Goal: Information Seeking & Learning: Learn about a topic

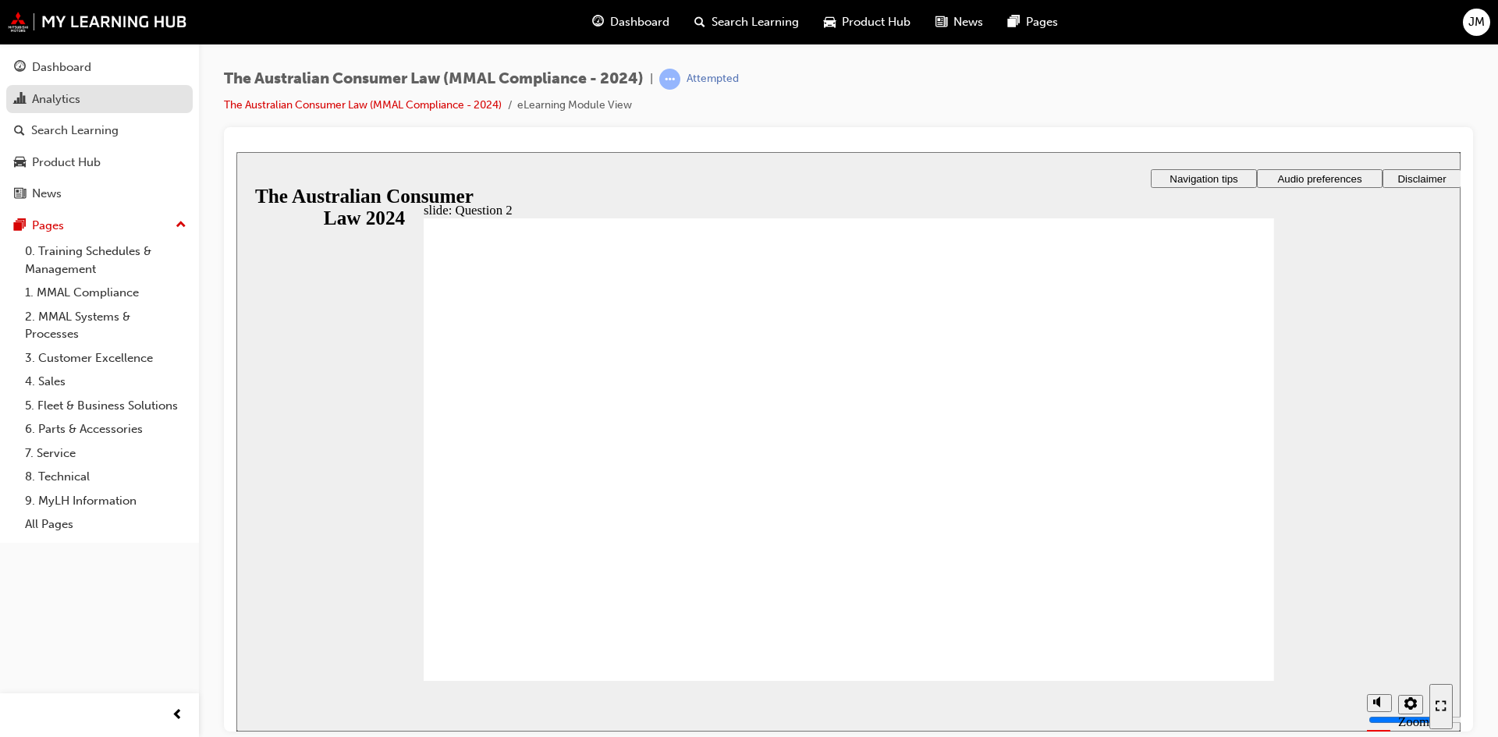
click at [68, 98] on div "Analytics" at bounding box center [56, 100] width 48 height 18
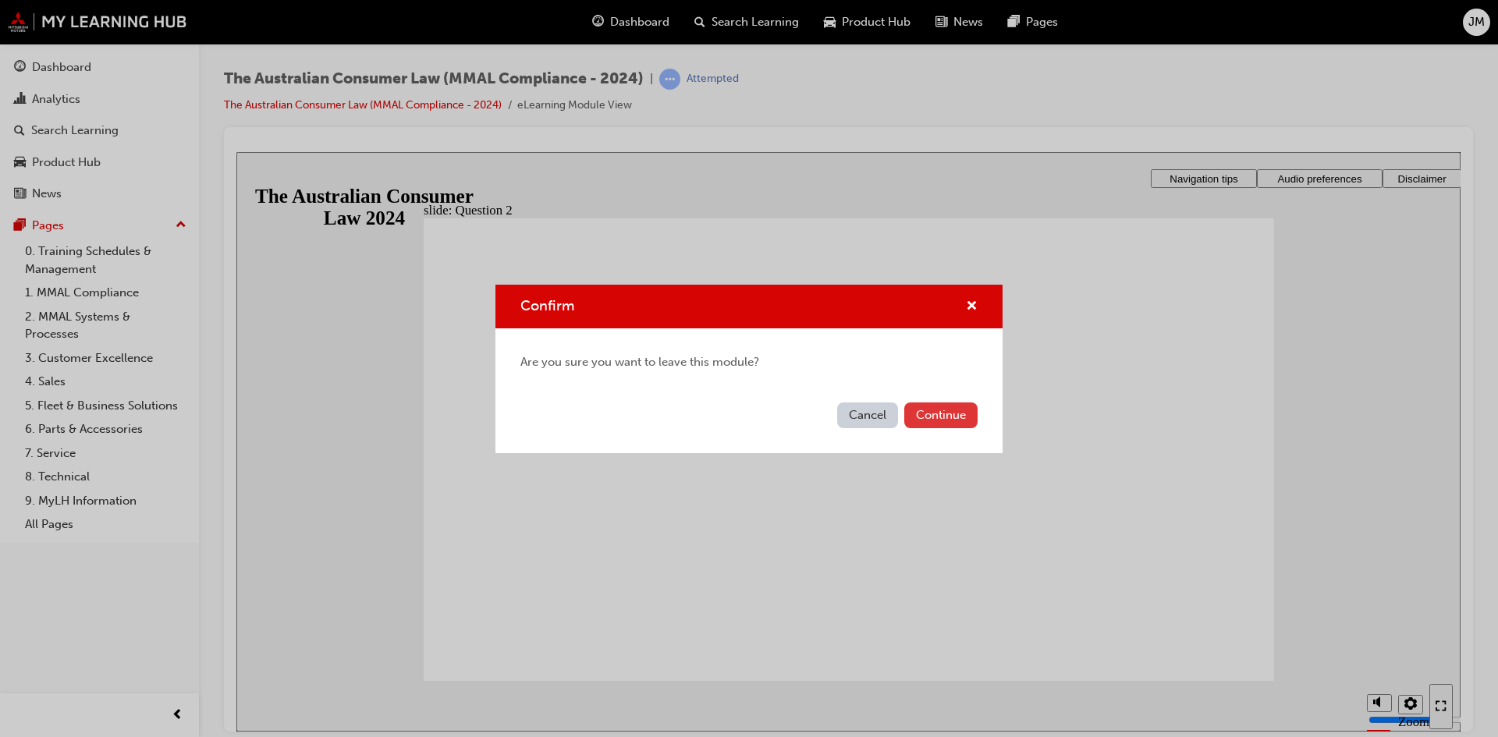
click at [942, 421] on button "Continue" at bounding box center [940, 416] width 73 height 26
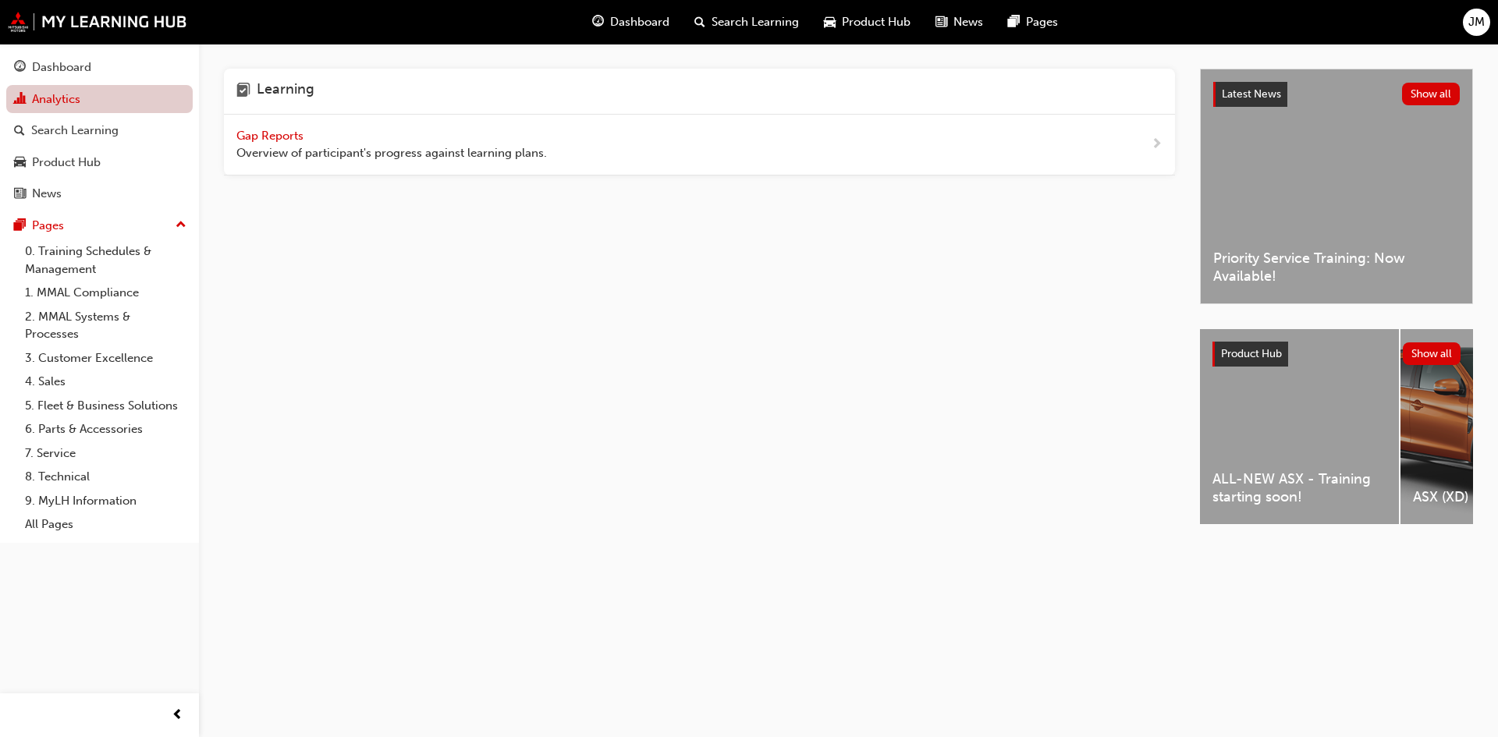
click at [122, 108] on link "Analytics" at bounding box center [99, 99] width 186 height 29
click at [281, 135] on span "Gap Reports" at bounding box center [271, 136] width 70 height 14
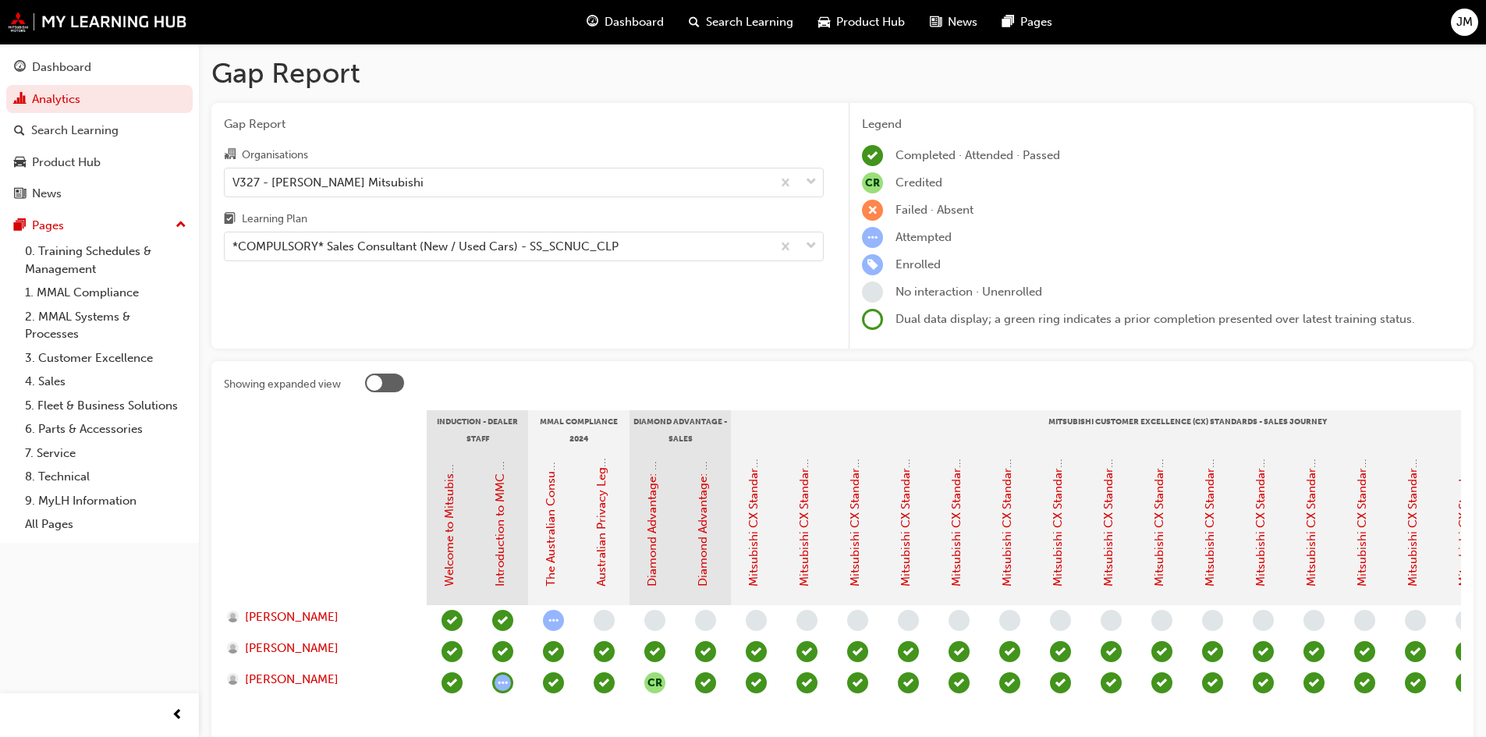
click at [555, 627] on span "learningRecordVerb_ATTEMPT-icon" at bounding box center [553, 620] width 21 height 21
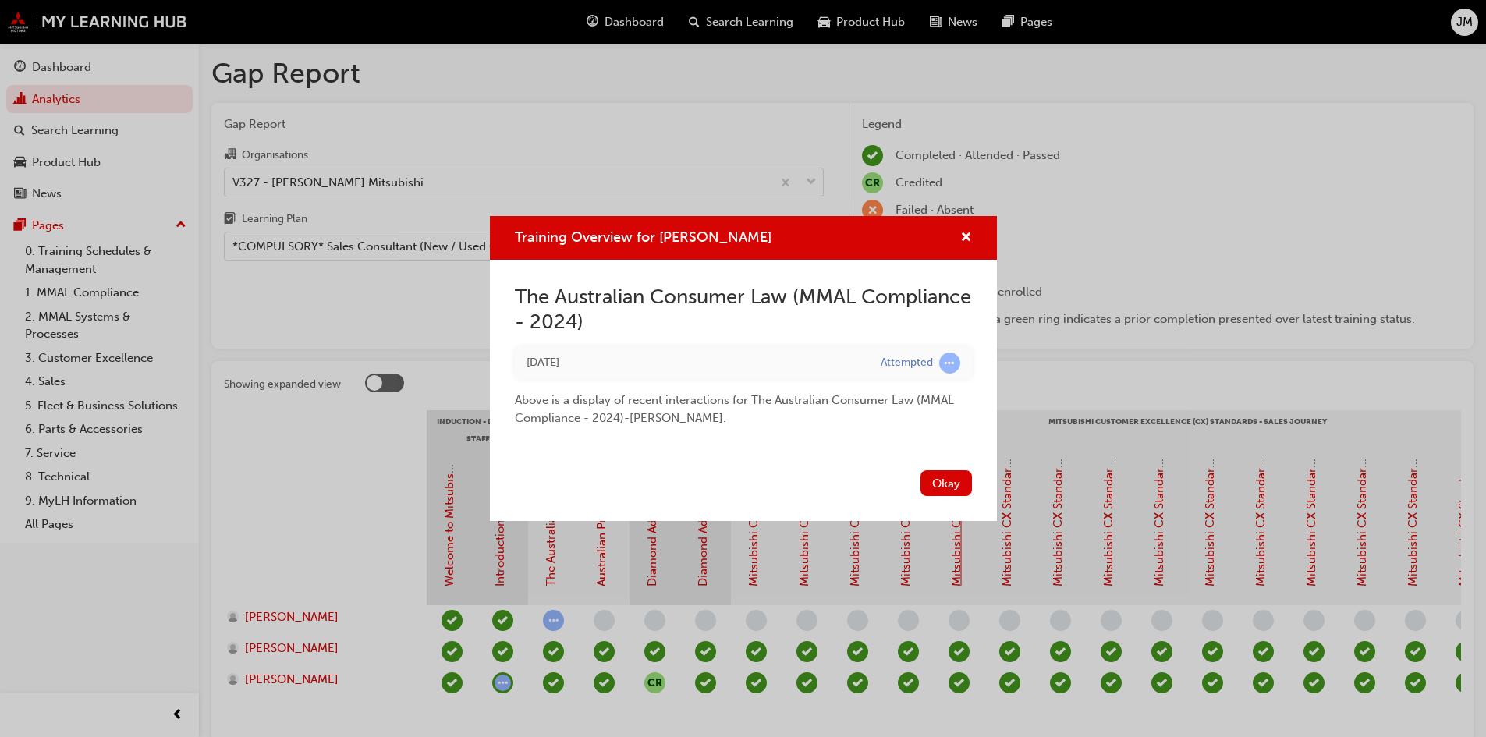
click at [961, 491] on button "Okay" at bounding box center [946, 483] width 51 height 26
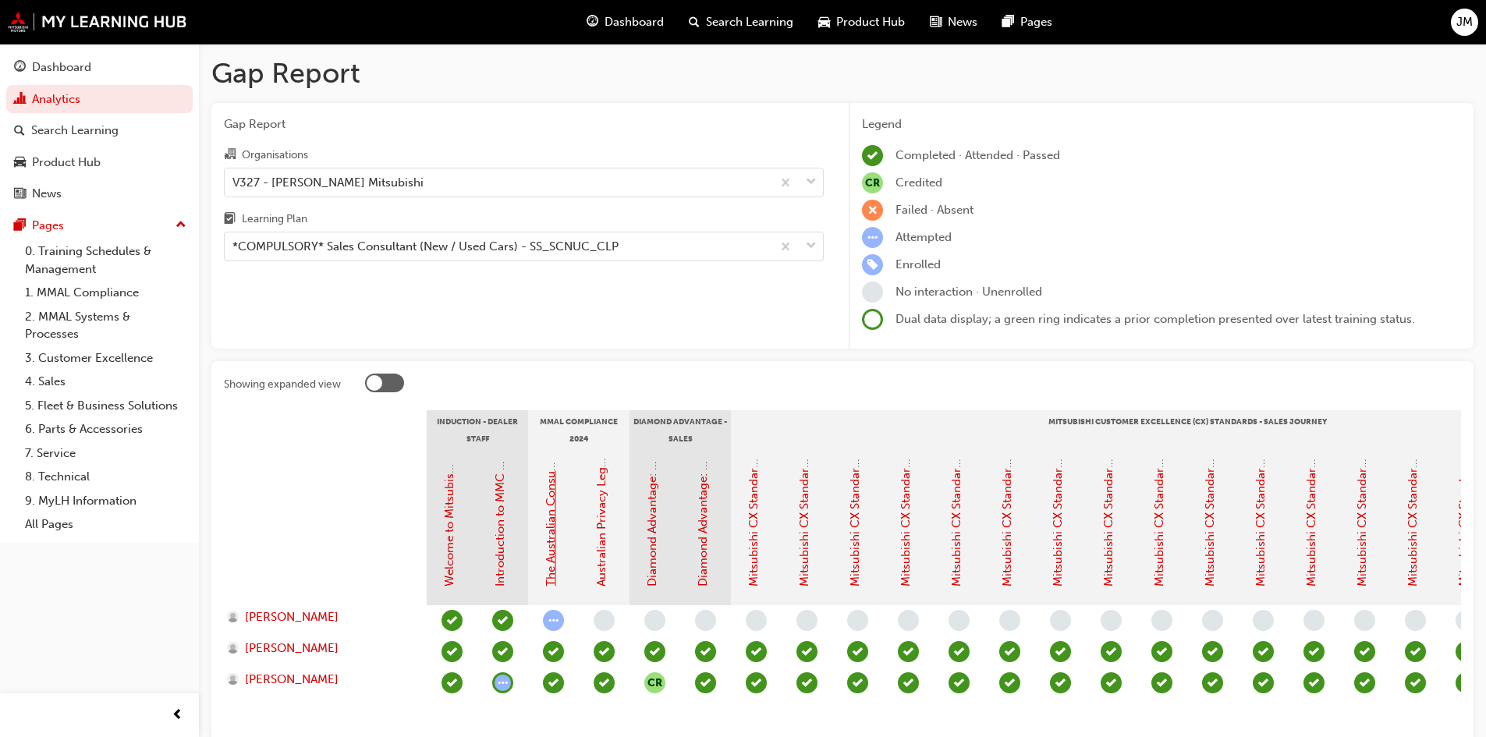
click at [552, 551] on link "The Australian Consumer Law (MMAL Compliance - 2024)" at bounding box center [551, 429] width 14 height 315
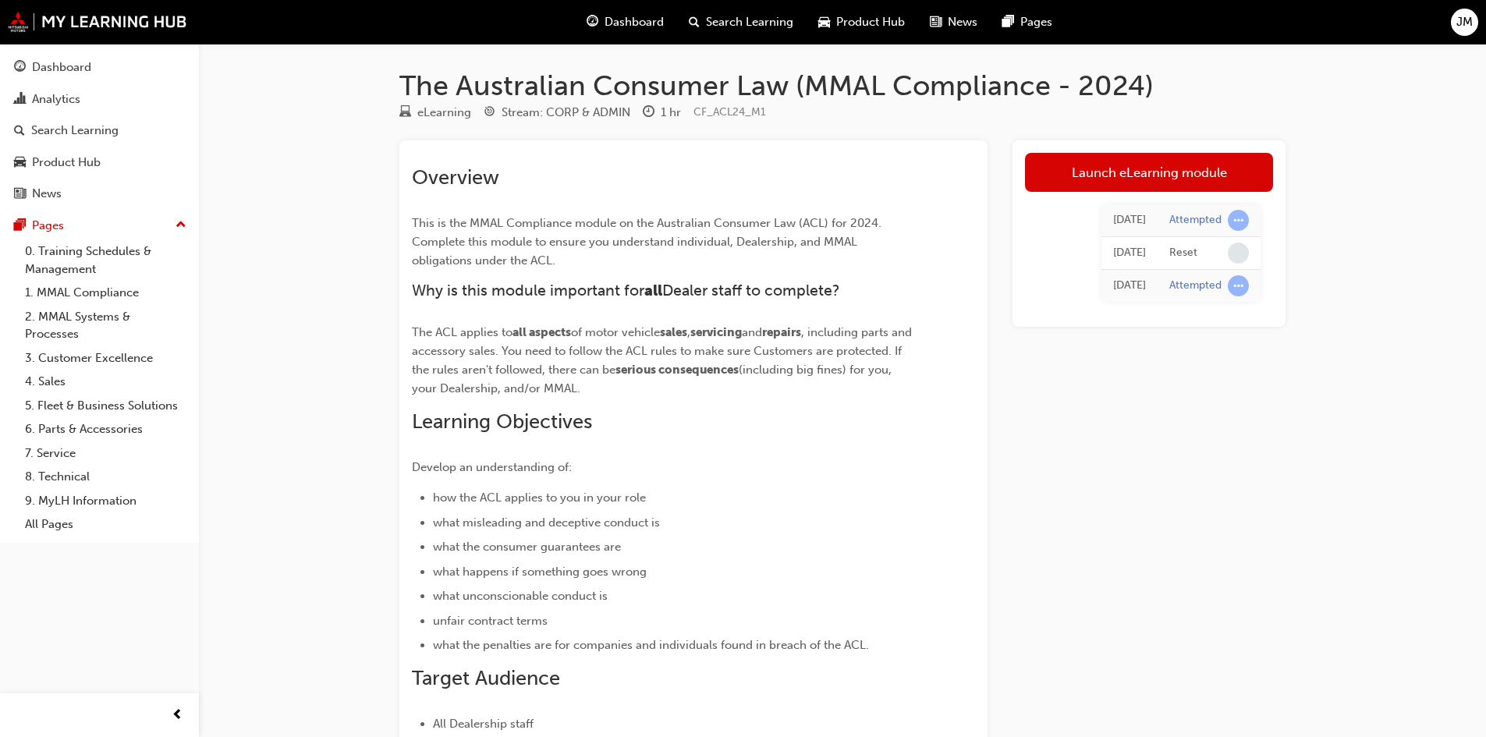
drag, startPoint x: 1244, startPoint y: 284, endPoint x: 1133, endPoint y: 286, distance: 111.6
click at [1133, 286] on div "[DATE]" at bounding box center [1129, 286] width 33 height 18
click at [1184, 254] on div "Reset" at bounding box center [1184, 253] width 28 height 15
click at [1155, 189] on link "Launch eLearning module" at bounding box center [1149, 172] width 248 height 39
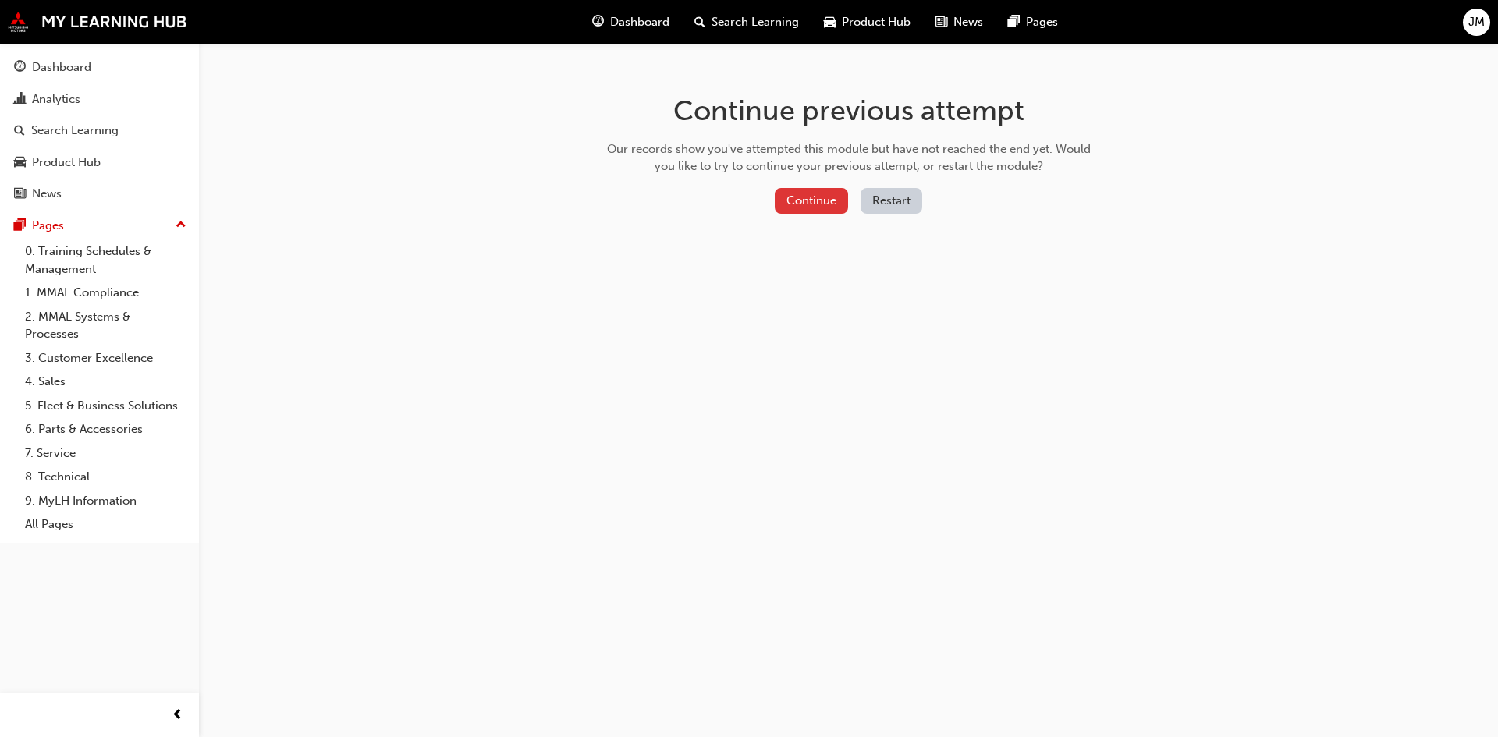
click at [825, 211] on button "Continue" at bounding box center [811, 201] width 73 height 26
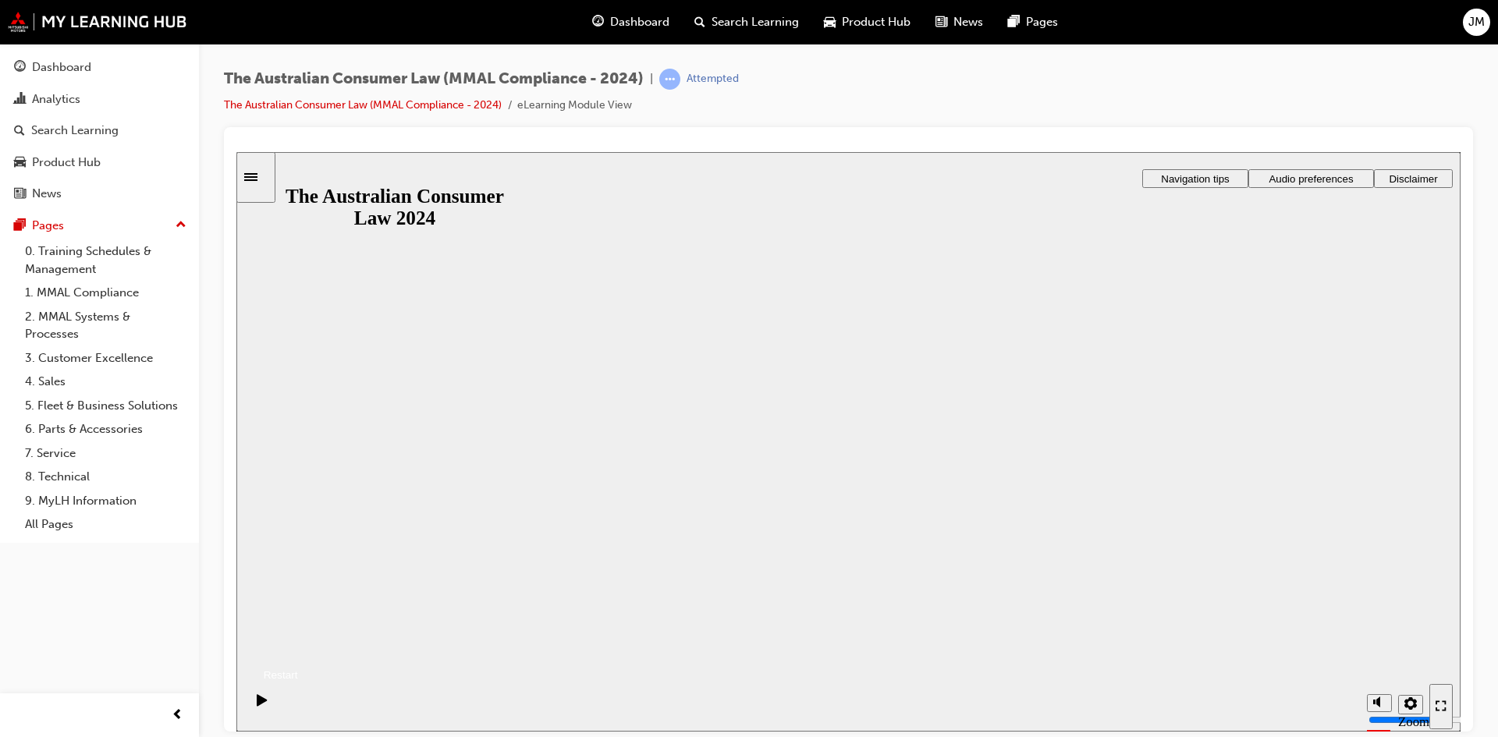
drag, startPoint x: 868, startPoint y: 466, endPoint x: 879, endPoint y: 460, distance: 12.9
click at [298, 646] on button "Resume" at bounding box center [267, 656] width 62 height 20
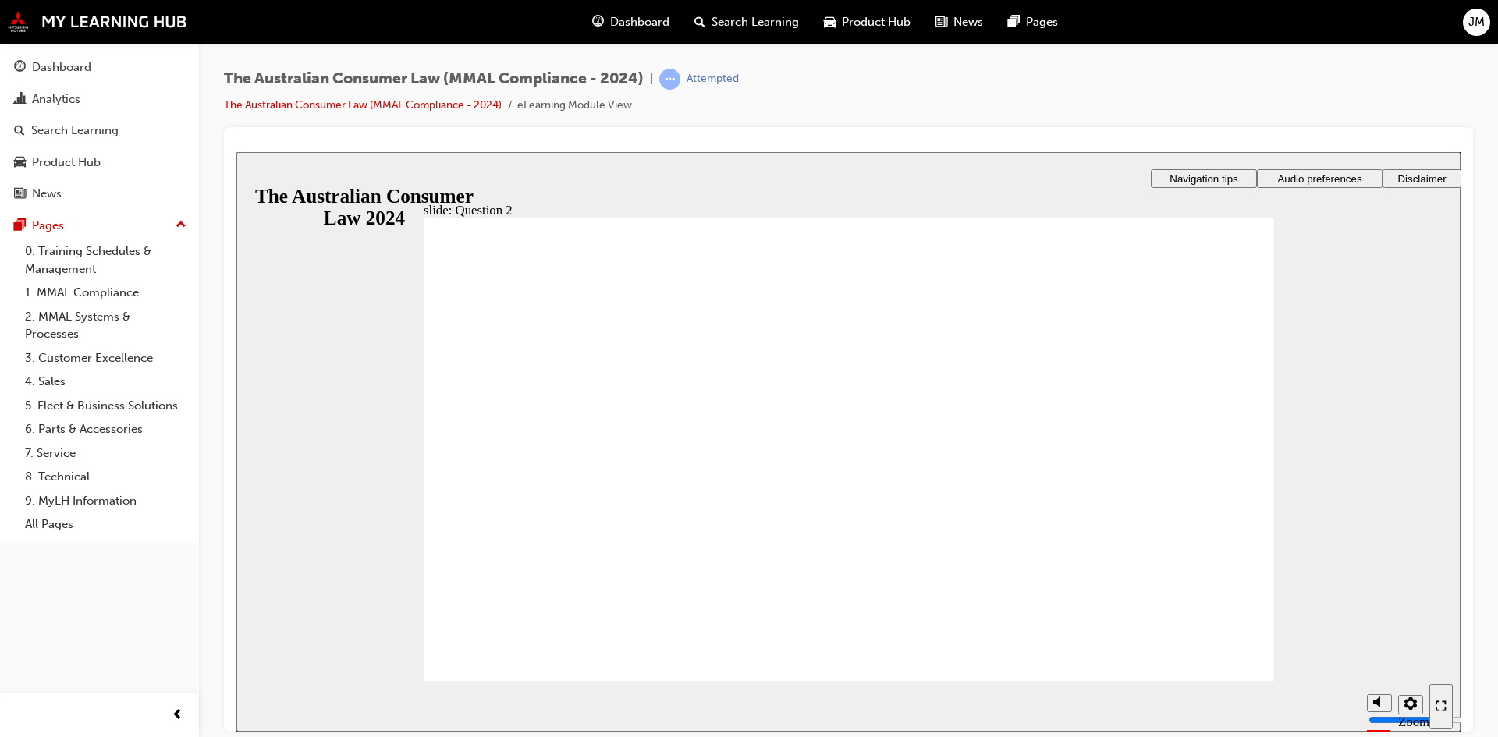
click at [464, 178] on div "slide: Question 2 Rectangle 1 Rectangle 1 Rectangle 2 Question 2 of 15 A Dealer…" at bounding box center [848, 441] width 1224 height 580
click at [662, 30] on span "Dashboard" at bounding box center [639, 22] width 59 height 18
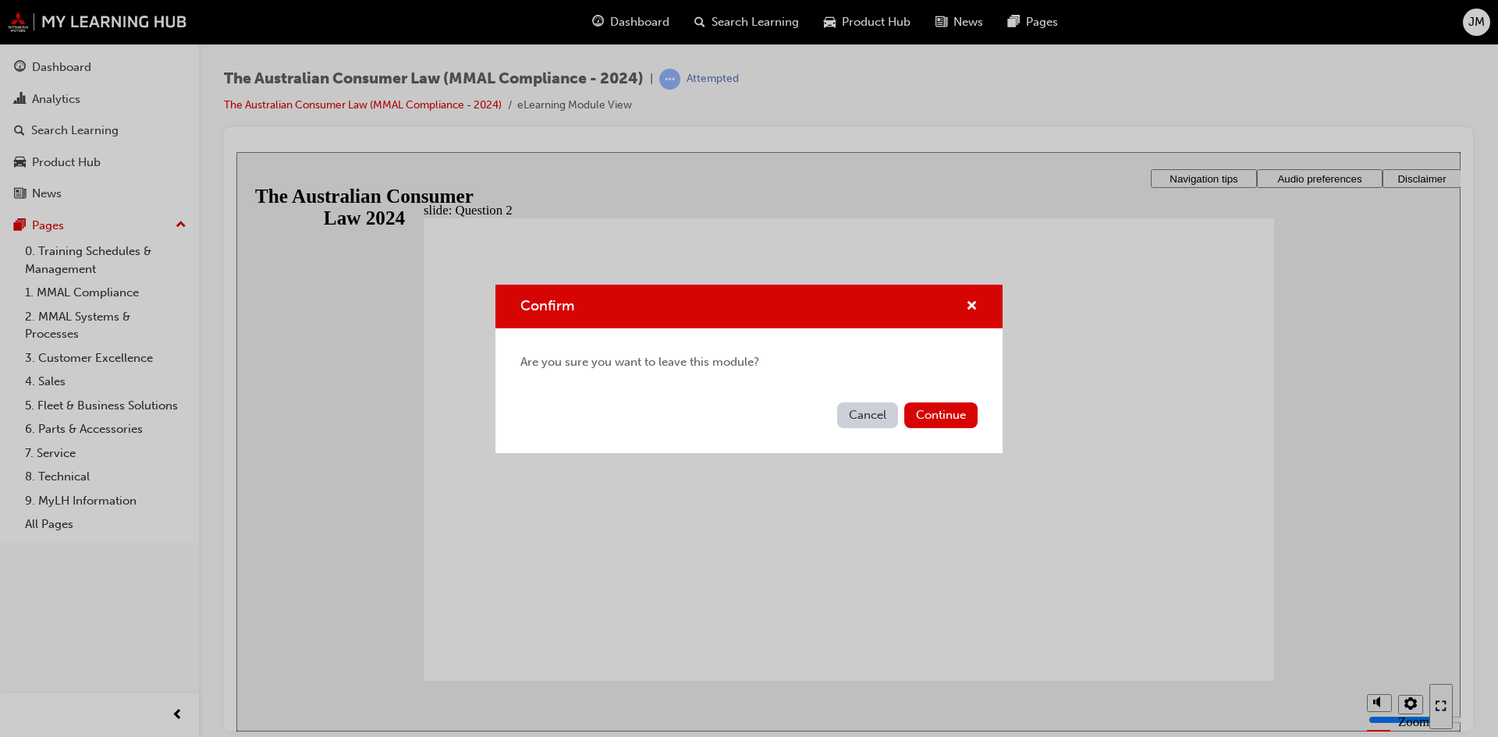
click at [877, 423] on button "Cancel" at bounding box center [867, 416] width 61 height 26
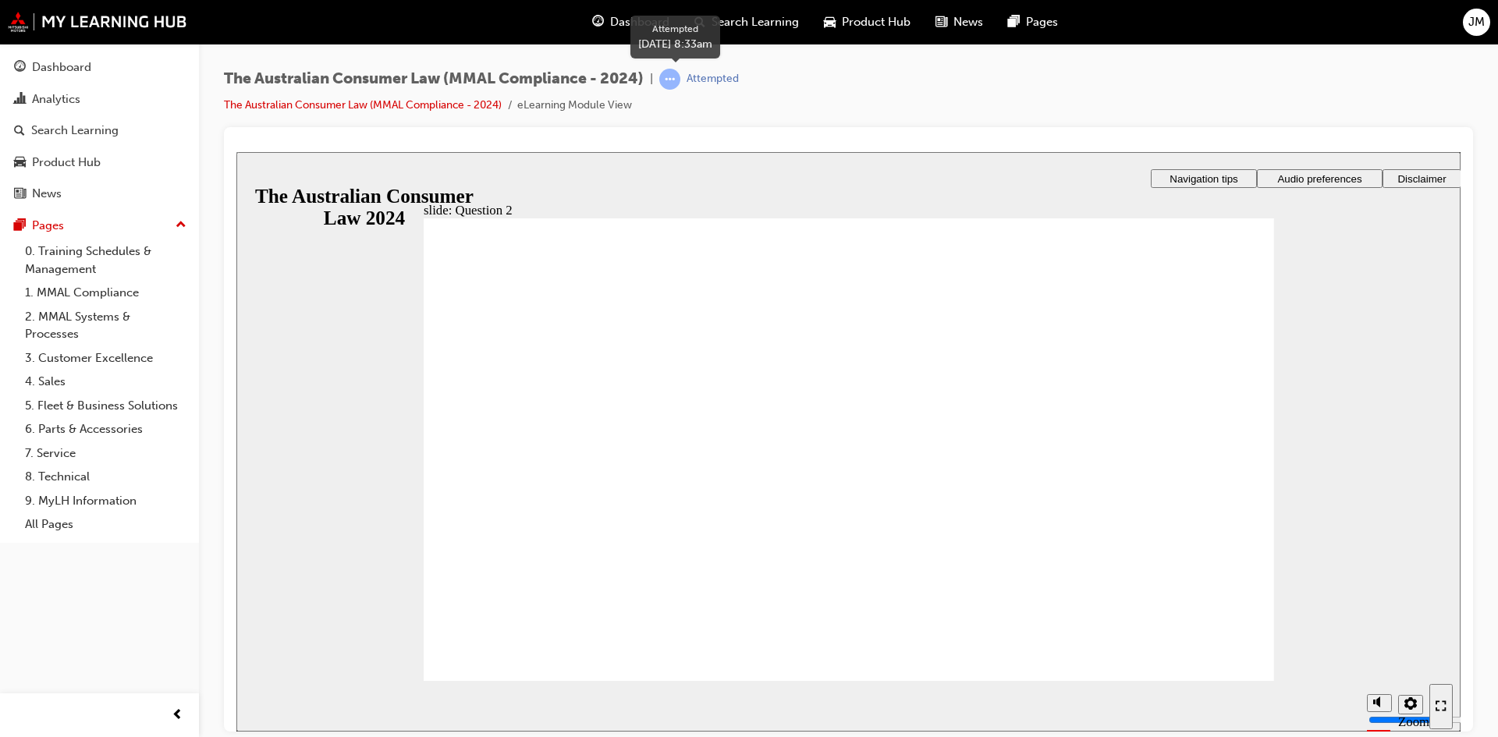
click at [673, 80] on span "learningRecordVerb_ATTEMPT-icon" at bounding box center [669, 79] width 21 height 21
click at [713, 78] on div "Attempted" at bounding box center [713, 79] width 52 height 15
click at [458, 111] on link "The Australian Consumer Law (MMAL Compliance - 2024)" at bounding box center [363, 104] width 278 height 13
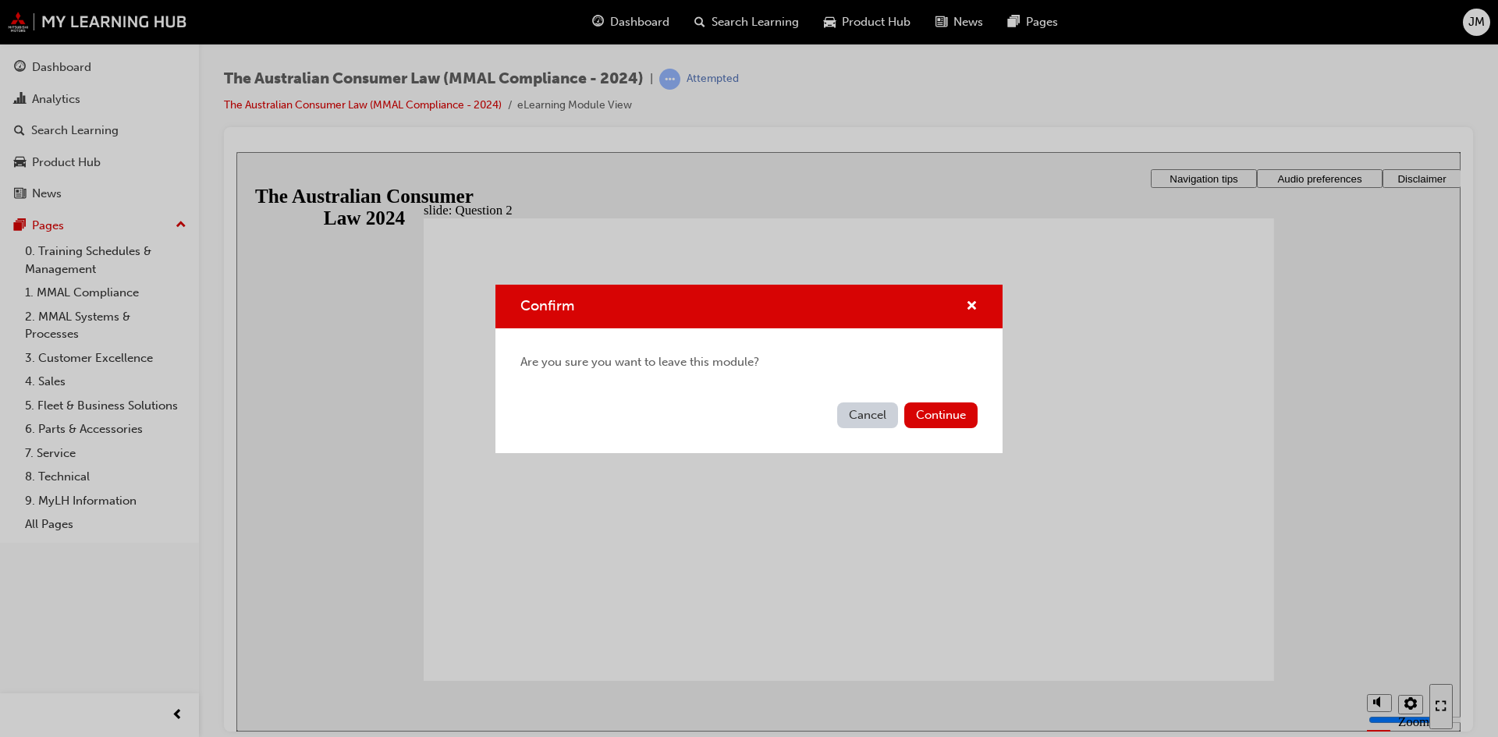
click at [939, 431] on div "Cancel Continue" at bounding box center [748, 424] width 507 height 57
click at [936, 427] on button "Continue" at bounding box center [940, 416] width 73 height 26
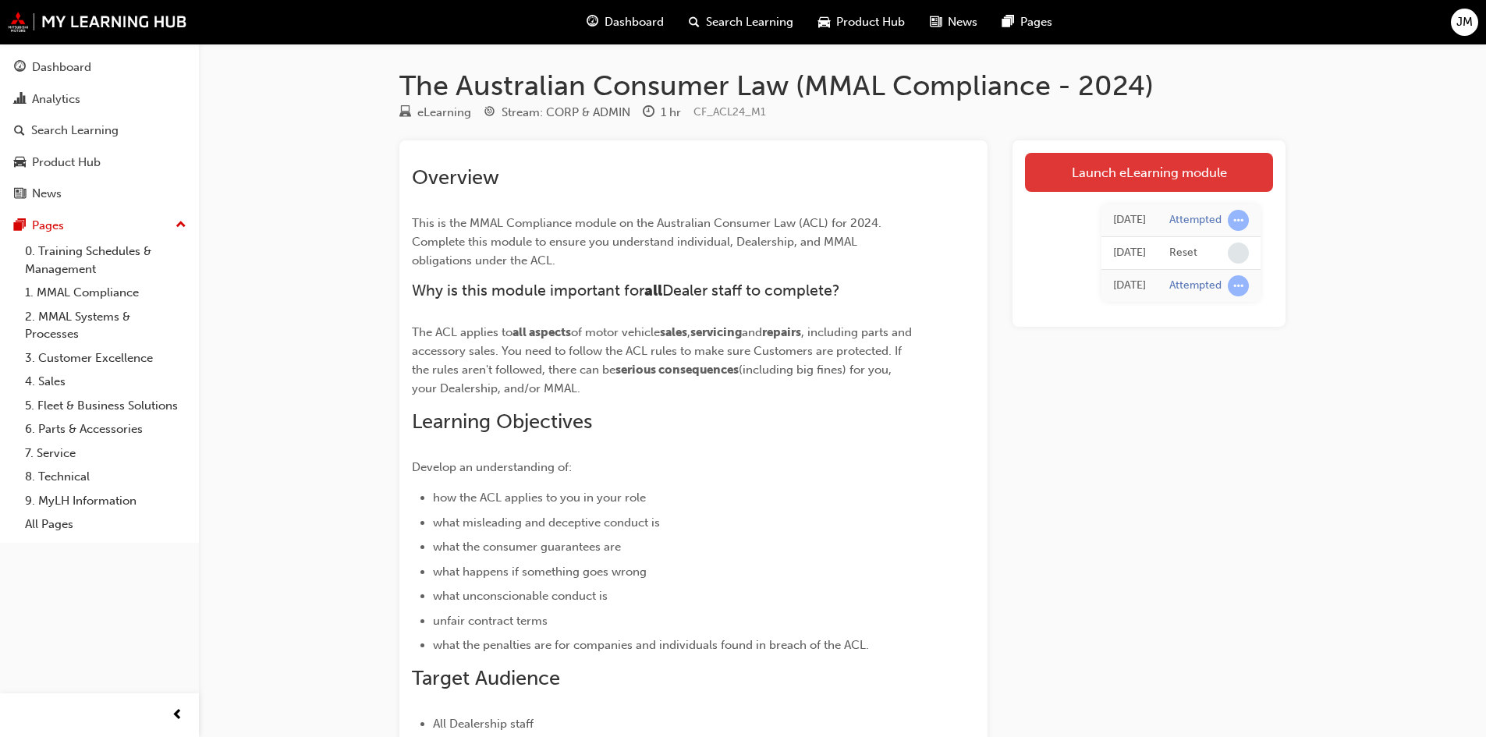
click at [1138, 189] on link "Launch eLearning module" at bounding box center [1149, 172] width 248 height 39
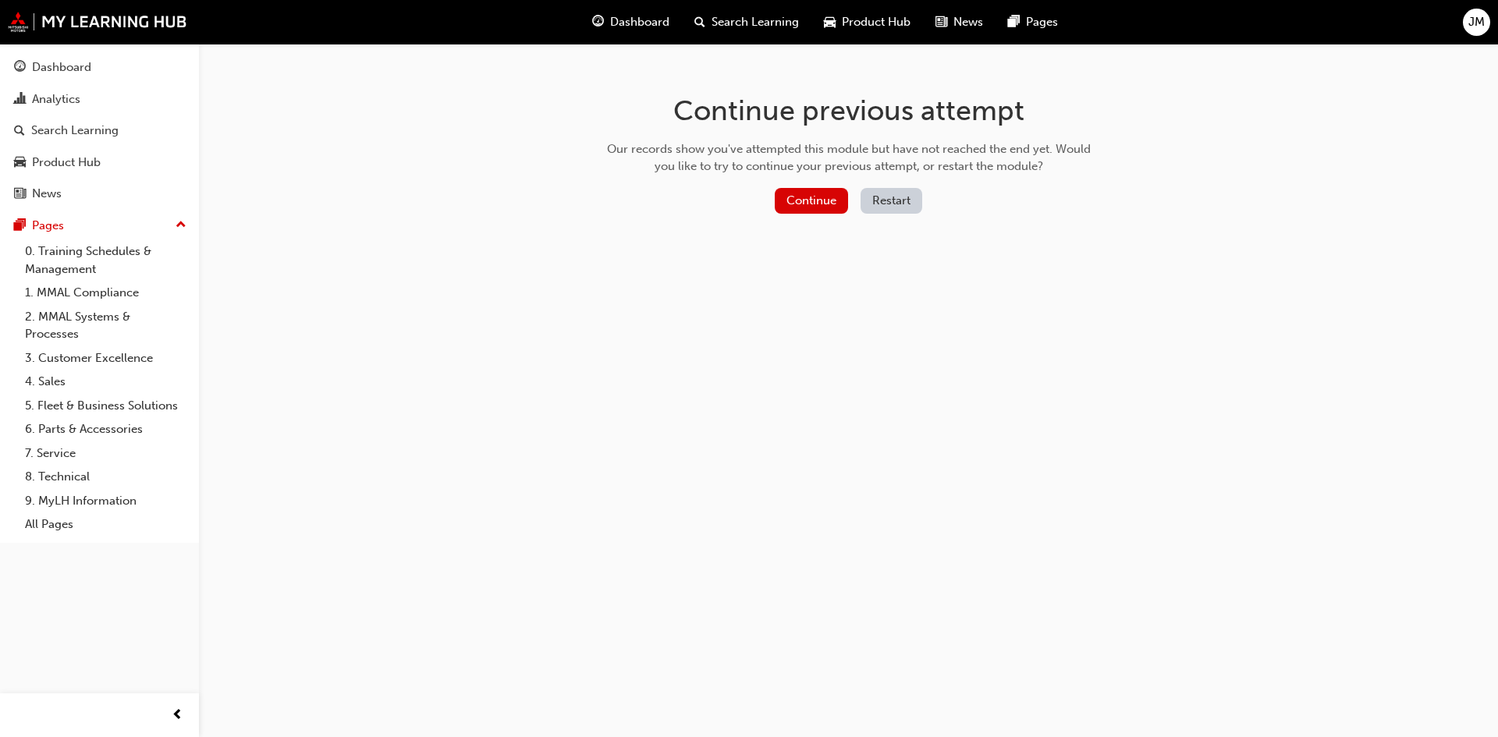
click at [892, 204] on button "Restart" at bounding box center [892, 201] width 62 height 26
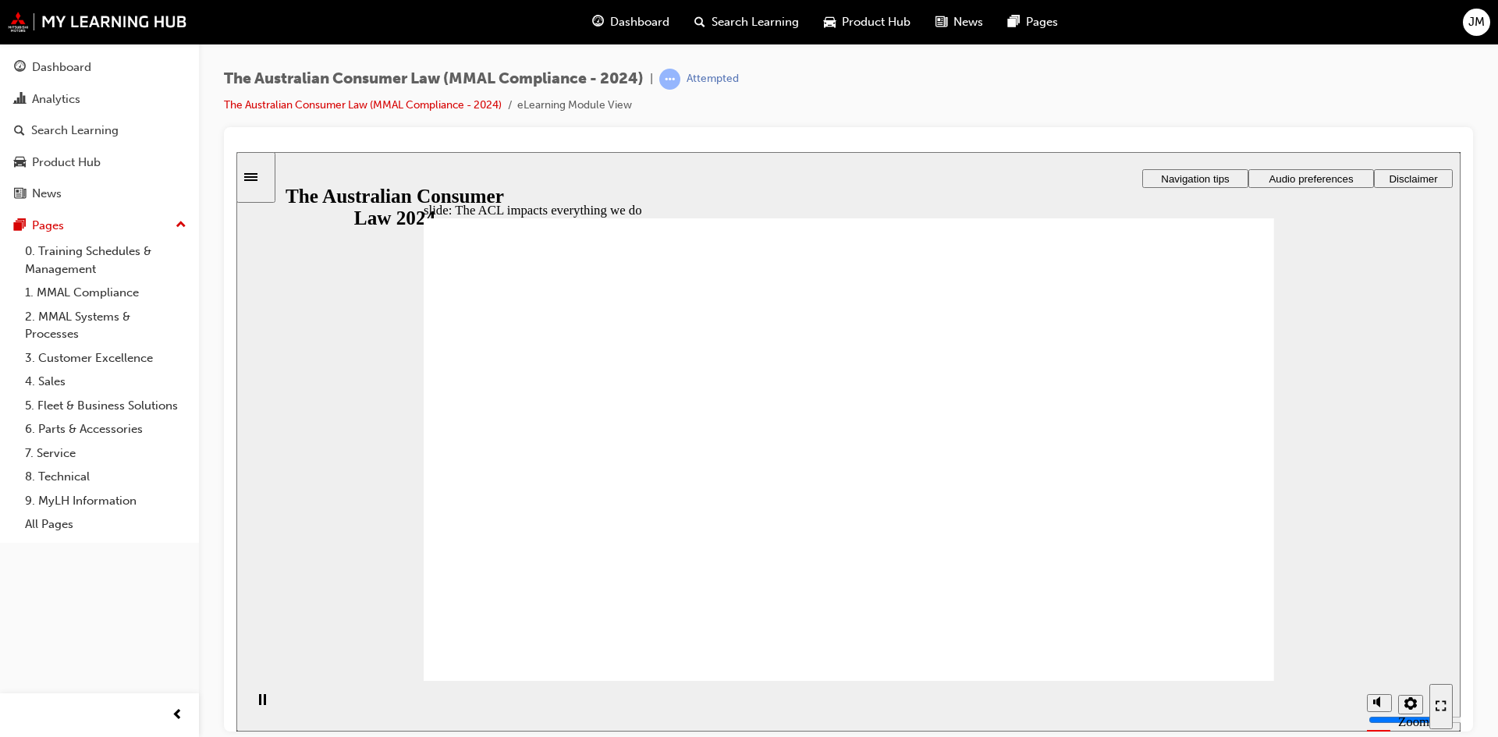
radio input "true"
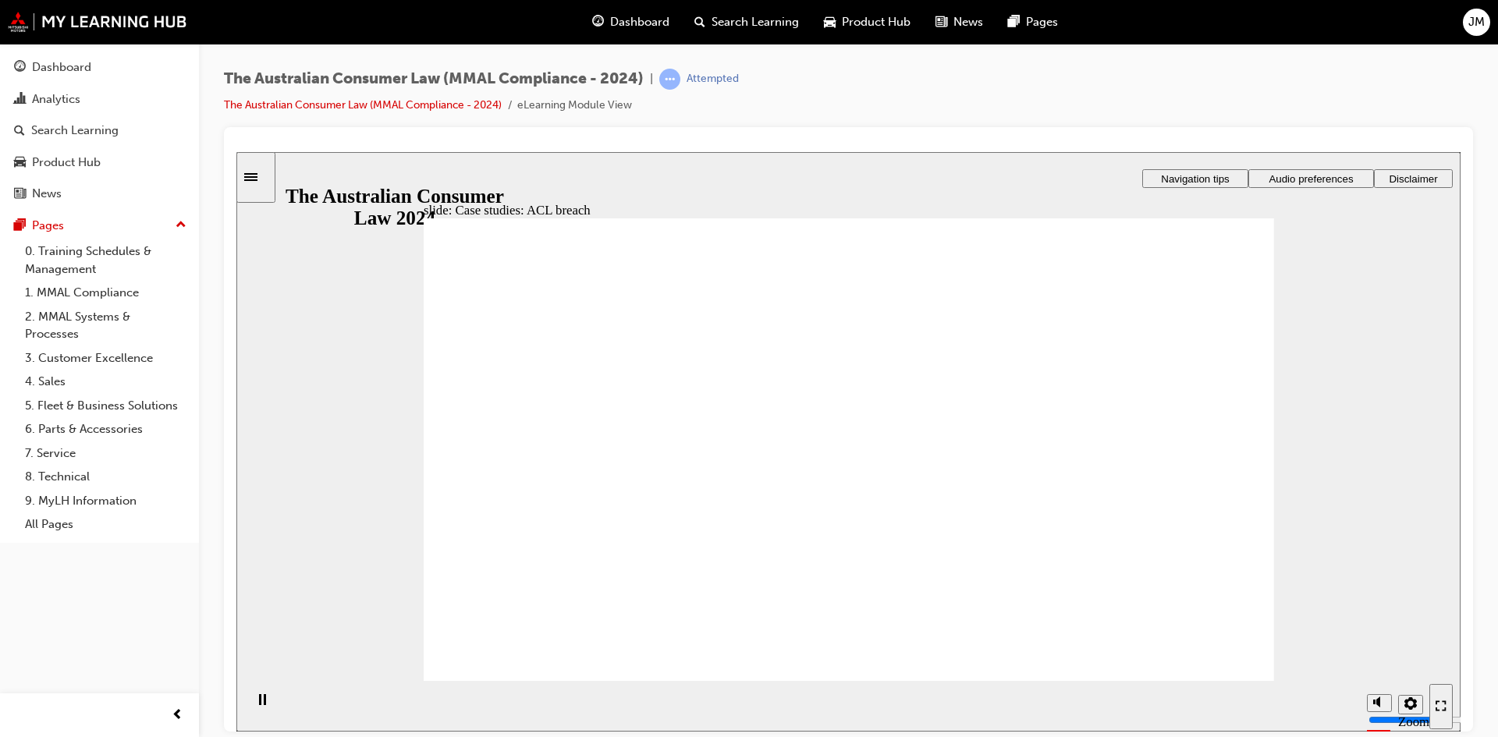
drag, startPoint x: 1085, startPoint y: 465, endPoint x: 1081, endPoint y: 474, distance: 9.9
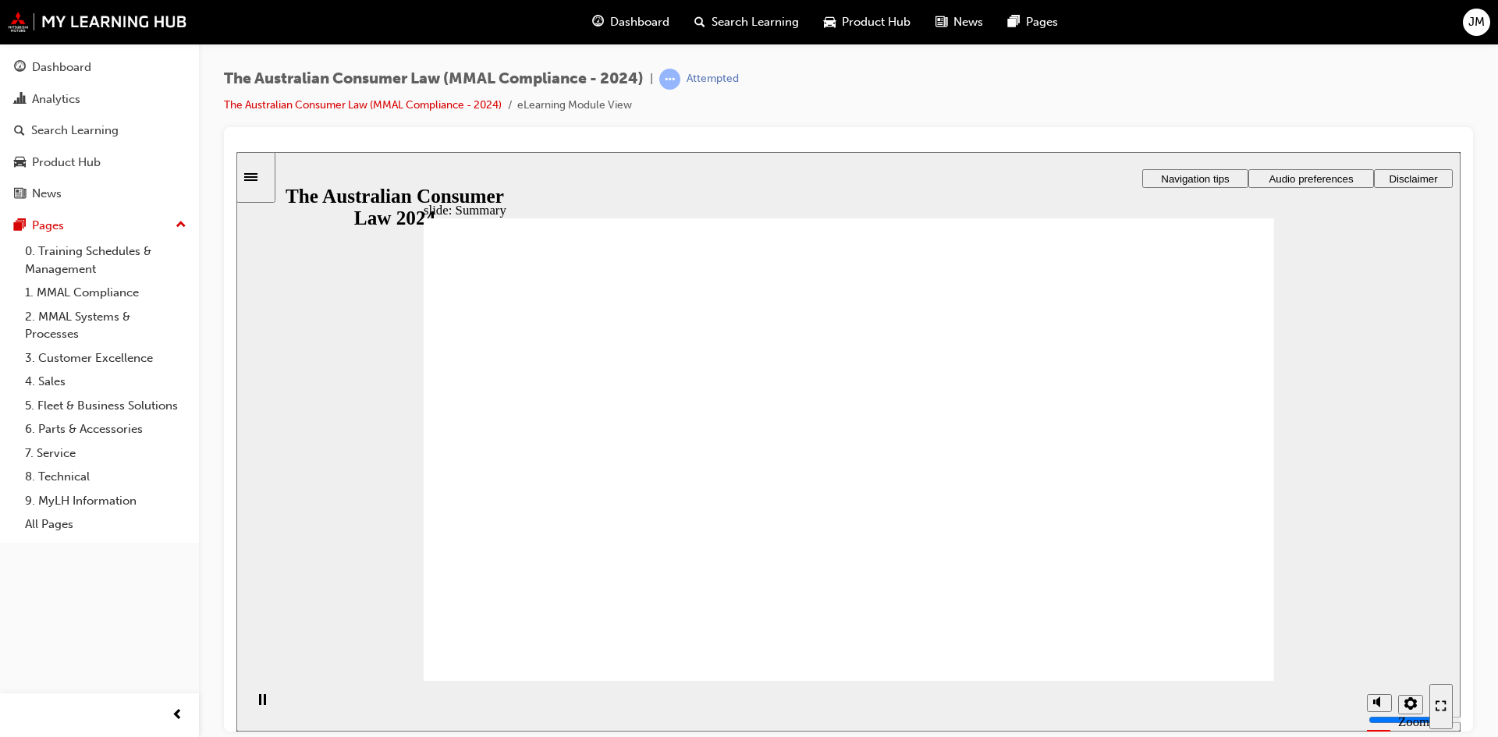
drag, startPoint x: 844, startPoint y: 398, endPoint x: 666, endPoint y: 545, distance: 231.2
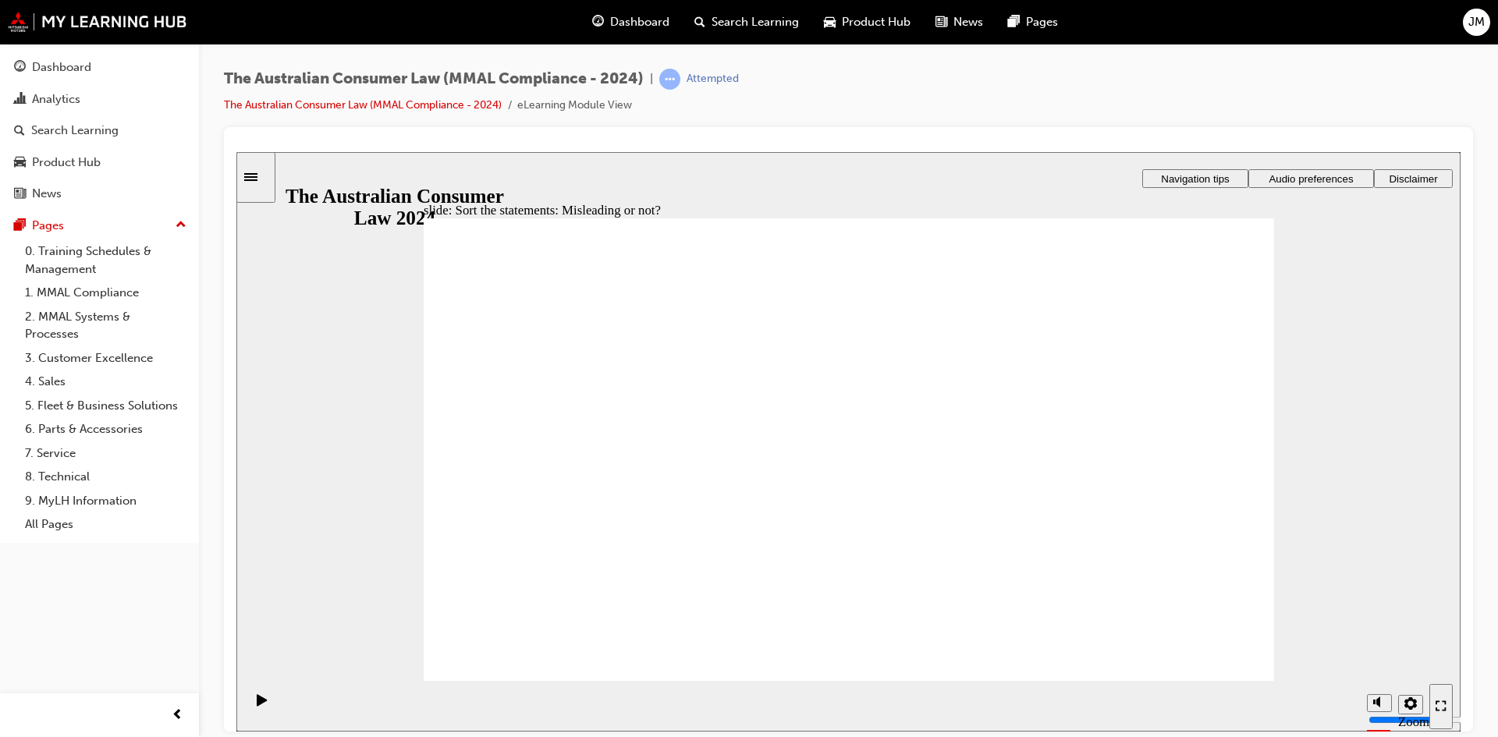
drag, startPoint x: 870, startPoint y: 427, endPoint x: 1009, endPoint y: 574, distance: 202.6
drag, startPoint x: 888, startPoint y: 410, endPoint x: 724, endPoint y: 568, distance: 227.3
drag, startPoint x: 911, startPoint y: 416, endPoint x: 1037, endPoint y: 552, distance: 185.5
drag, startPoint x: 870, startPoint y: 420, endPoint x: 710, endPoint y: 567, distance: 217.5
drag, startPoint x: 872, startPoint y: 424, endPoint x: 691, endPoint y: 565, distance: 229.6
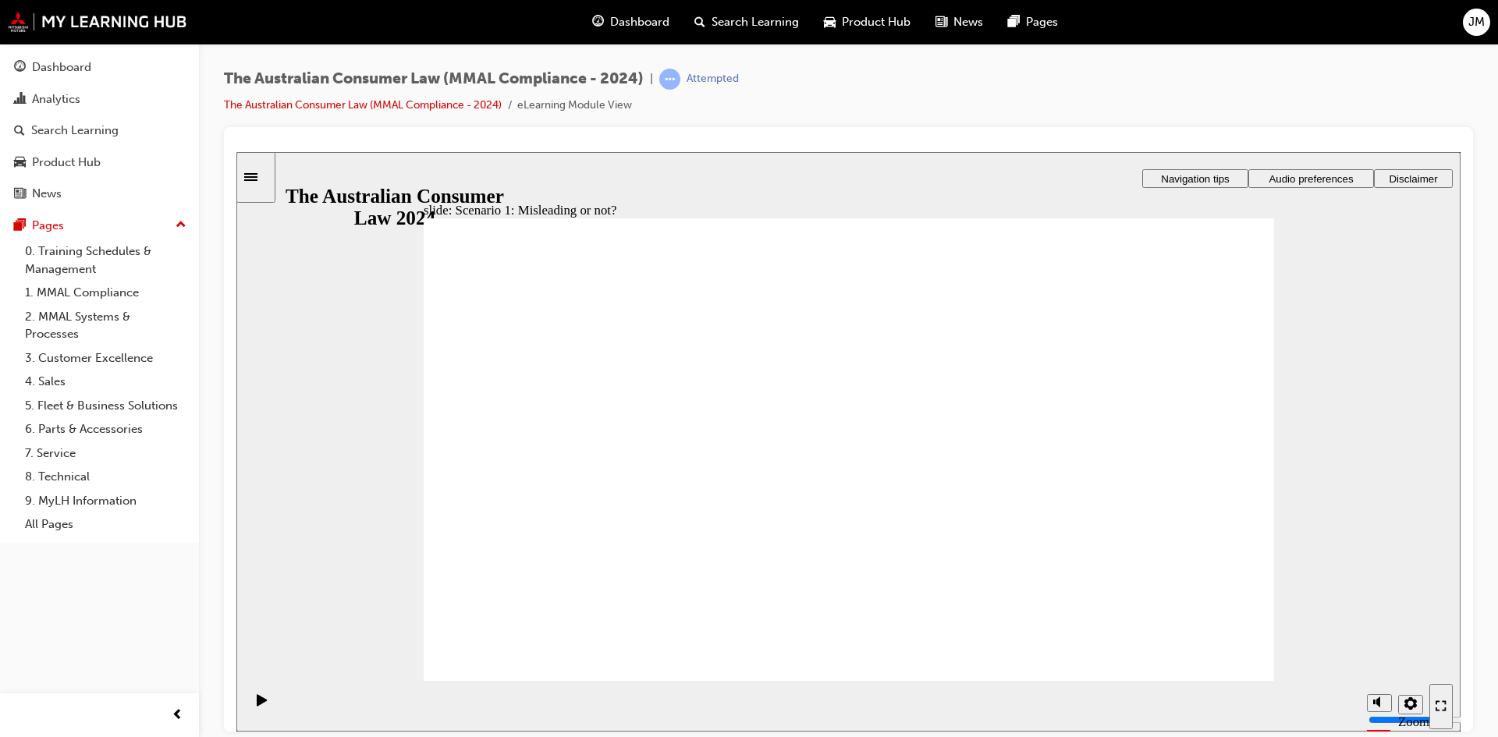
drag, startPoint x: 1205, startPoint y: 654, endPoint x: 1144, endPoint y: 610, distance: 74.9
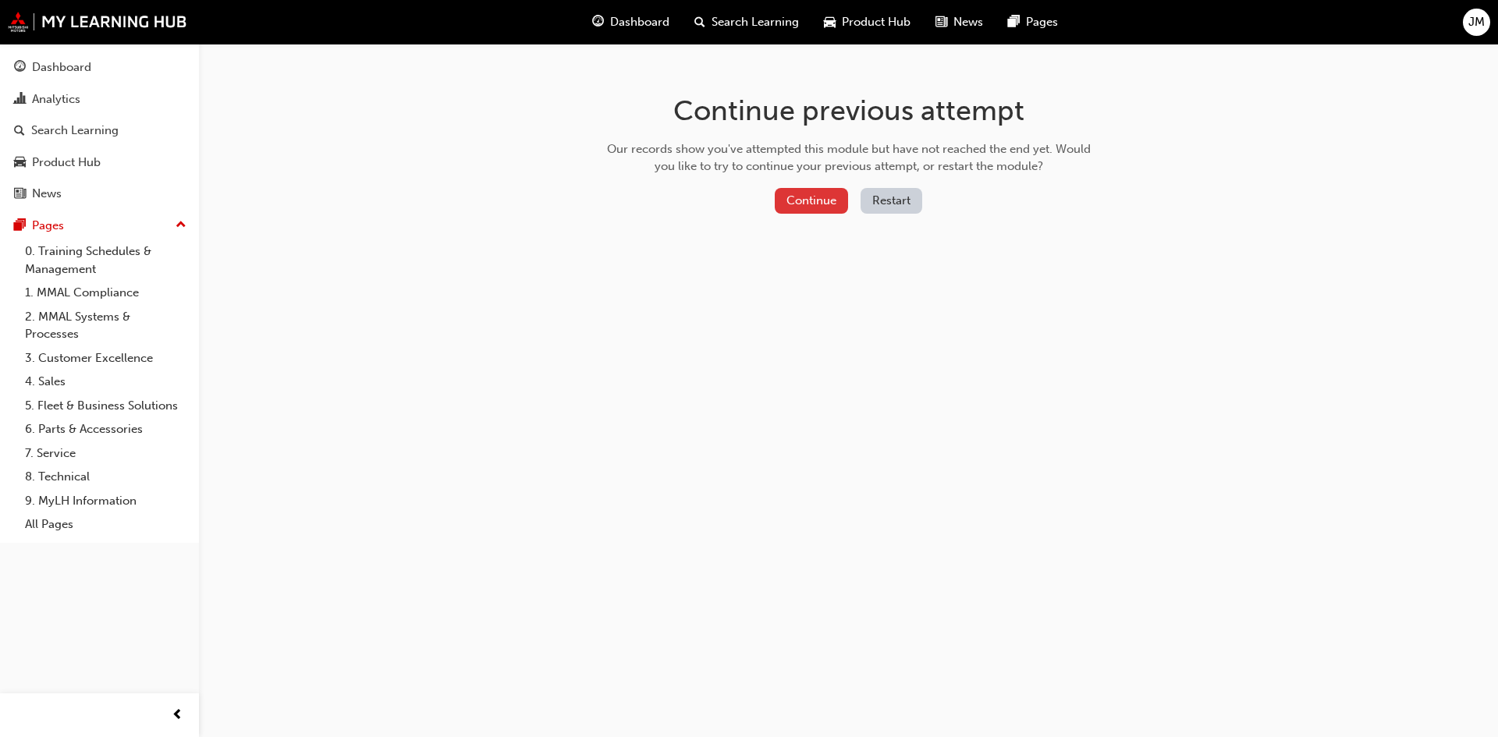
click at [811, 213] on button "Continue" at bounding box center [811, 201] width 73 height 26
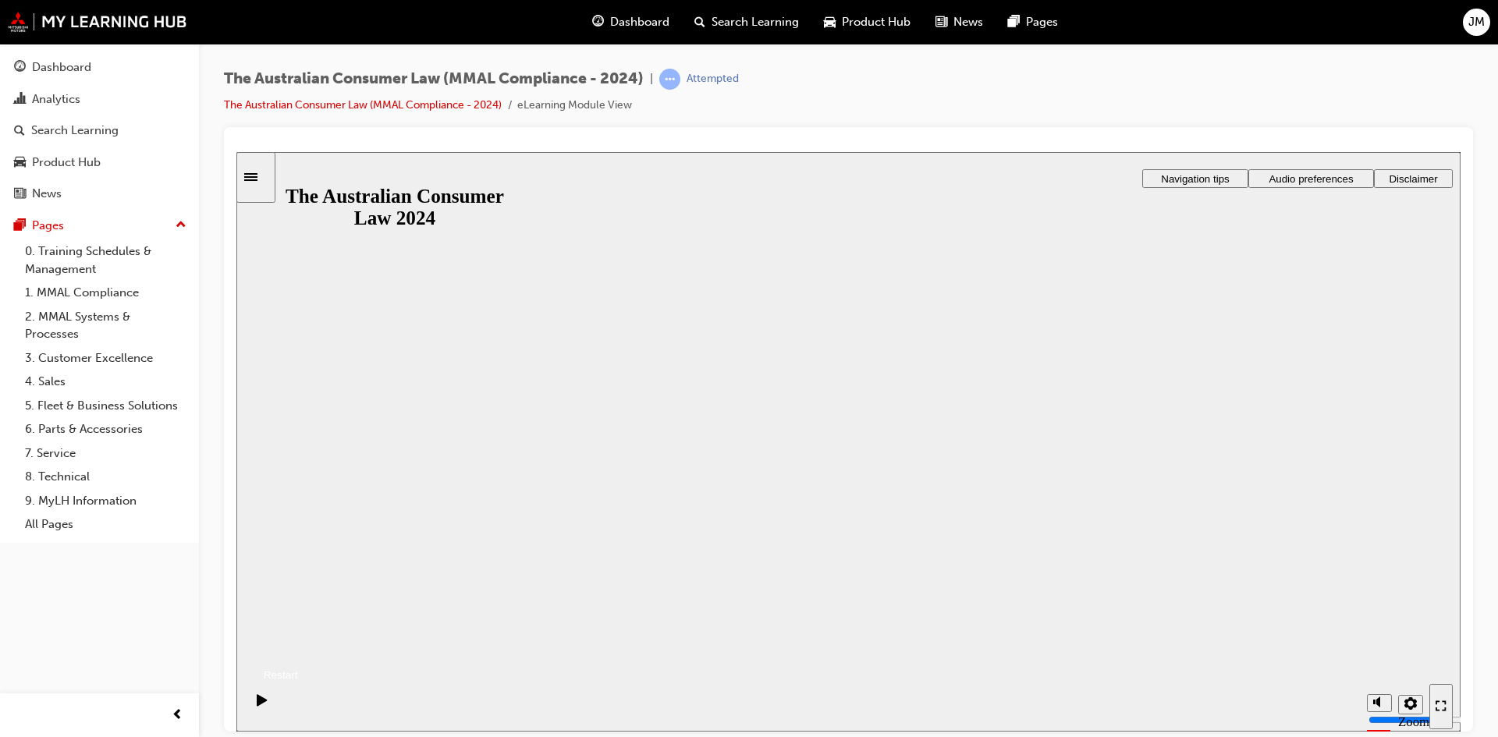
click at [298, 646] on button "Resume" at bounding box center [267, 656] width 62 height 20
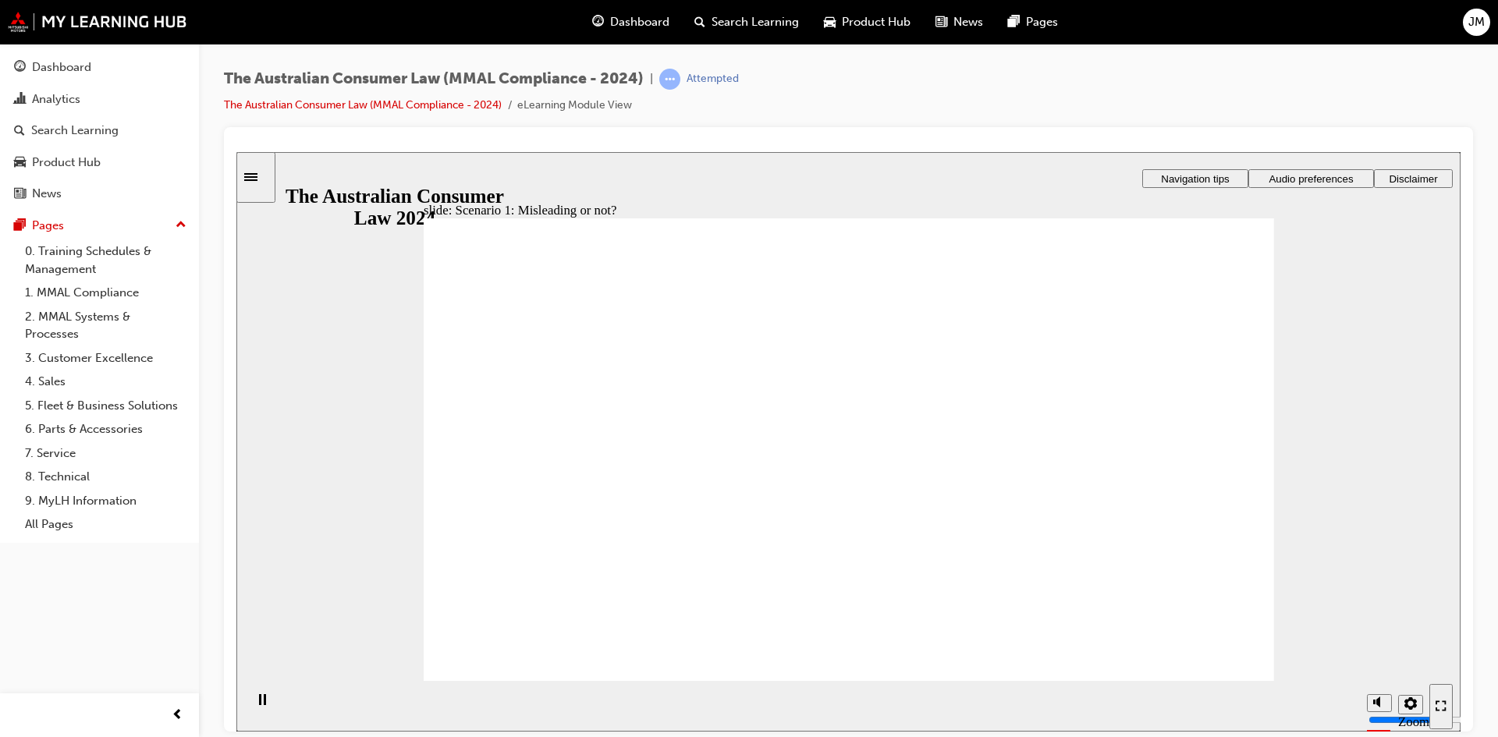
drag, startPoint x: 947, startPoint y: 464, endPoint x: 985, endPoint y: 481, distance: 41.2
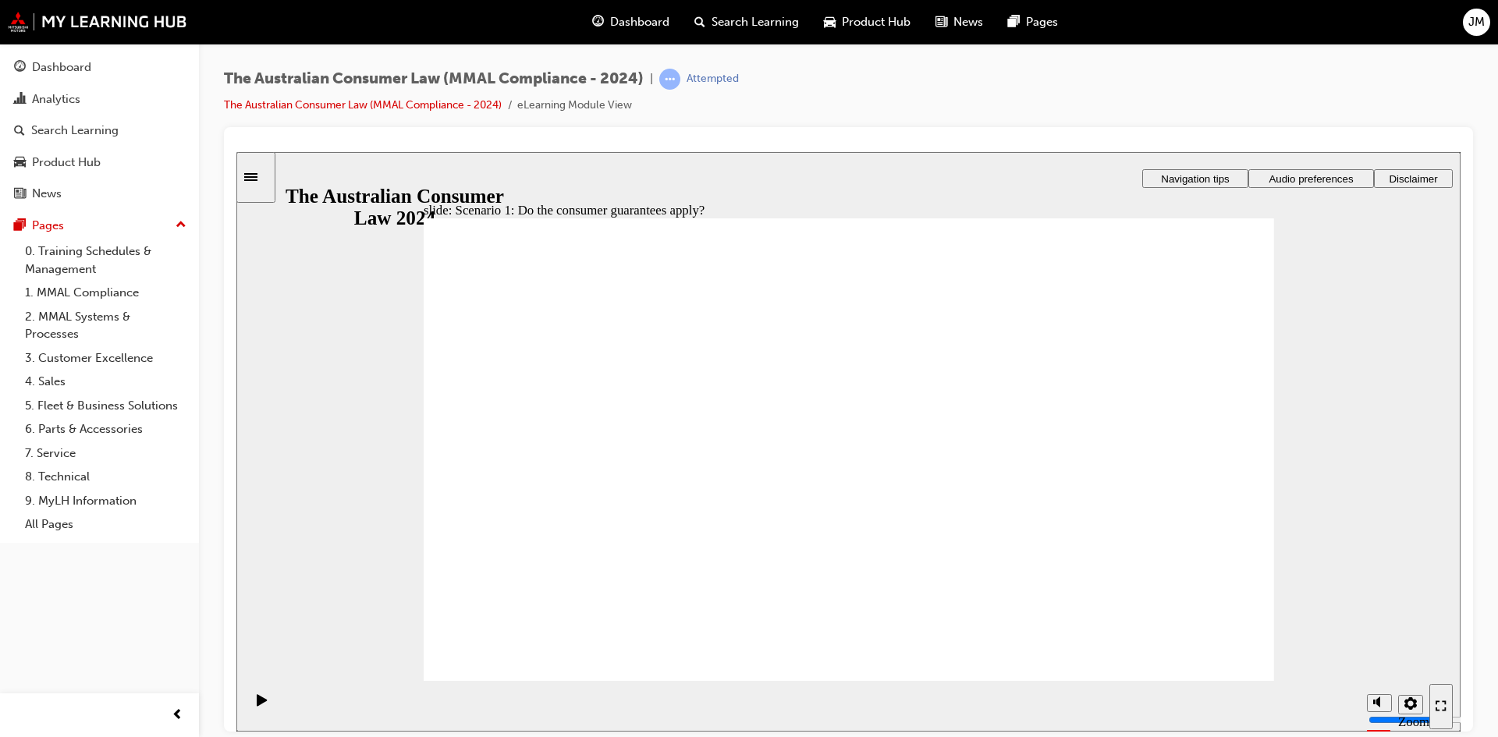
drag, startPoint x: 914, startPoint y: 409, endPoint x: 1015, endPoint y: 448, distance: 108.7
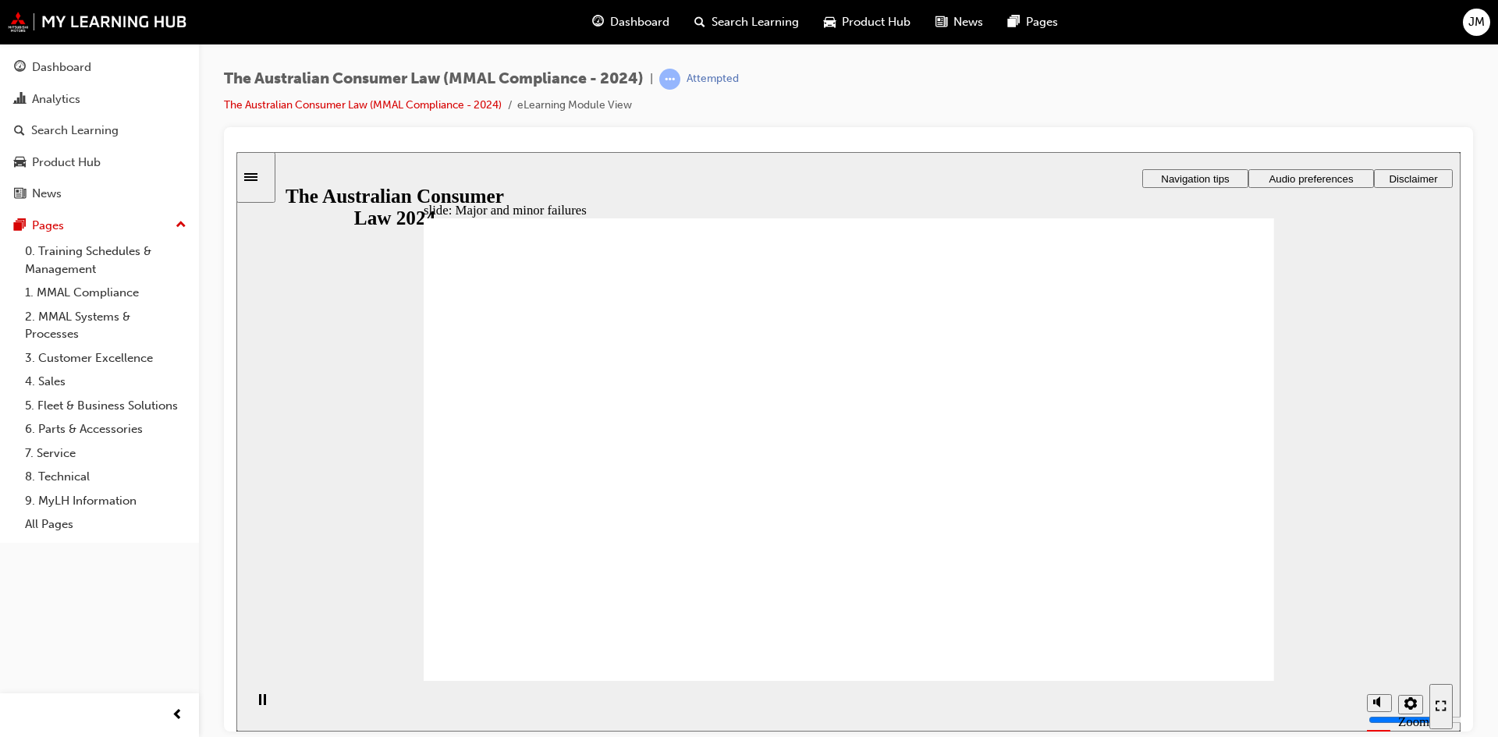
drag, startPoint x: 886, startPoint y: 394, endPoint x: 1116, endPoint y: 567, distance: 288.1
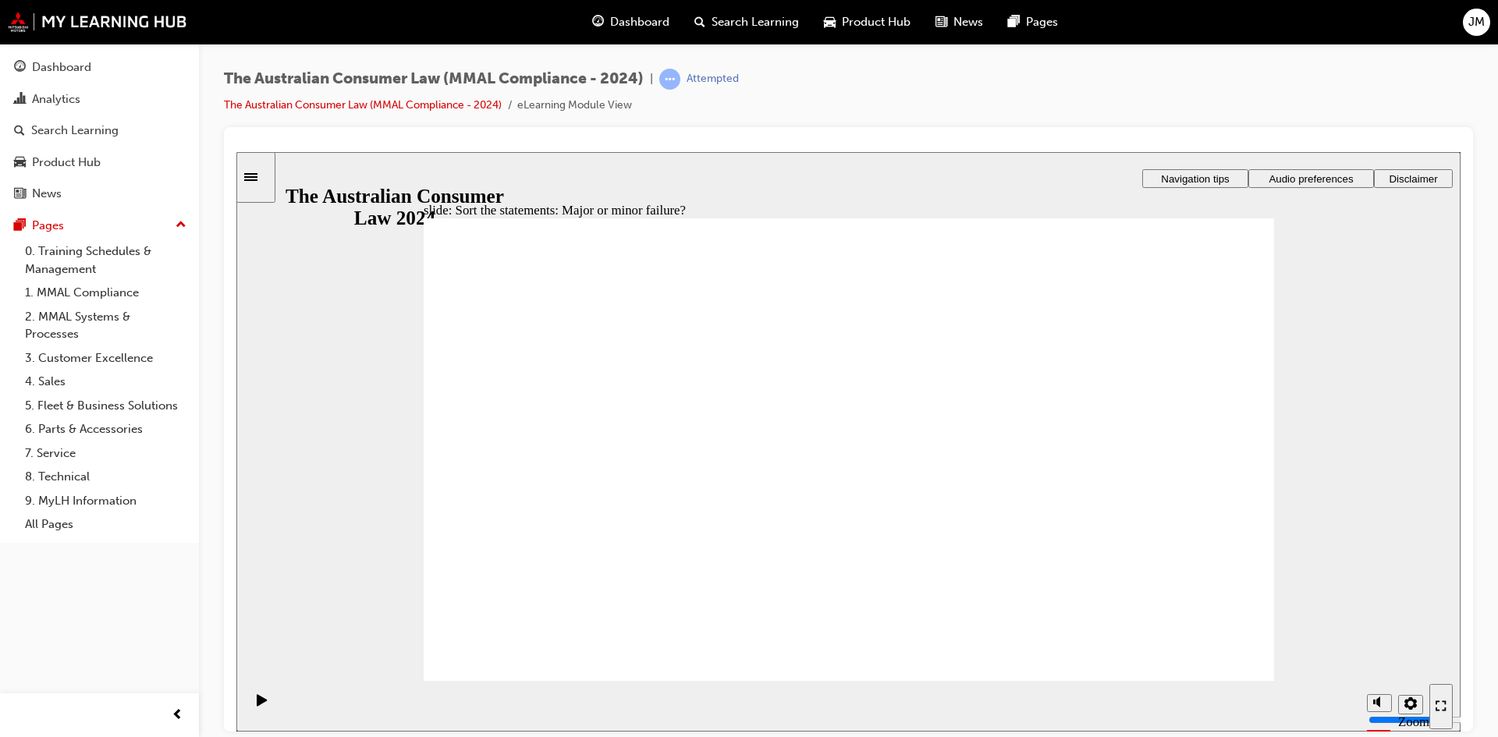
drag, startPoint x: 826, startPoint y: 400, endPoint x: 615, endPoint y: 562, distance: 266.1
drag, startPoint x: 876, startPoint y: 387, endPoint x: 1132, endPoint y: 552, distance: 304.7
drag, startPoint x: 869, startPoint y: 403, endPoint x: 669, endPoint y: 567, distance: 258.8
drag, startPoint x: 884, startPoint y: 374, endPoint x: 834, endPoint y: 556, distance: 188.5
drag, startPoint x: 891, startPoint y: 385, endPoint x: 1138, endPoint y: 546, distance: 294.7
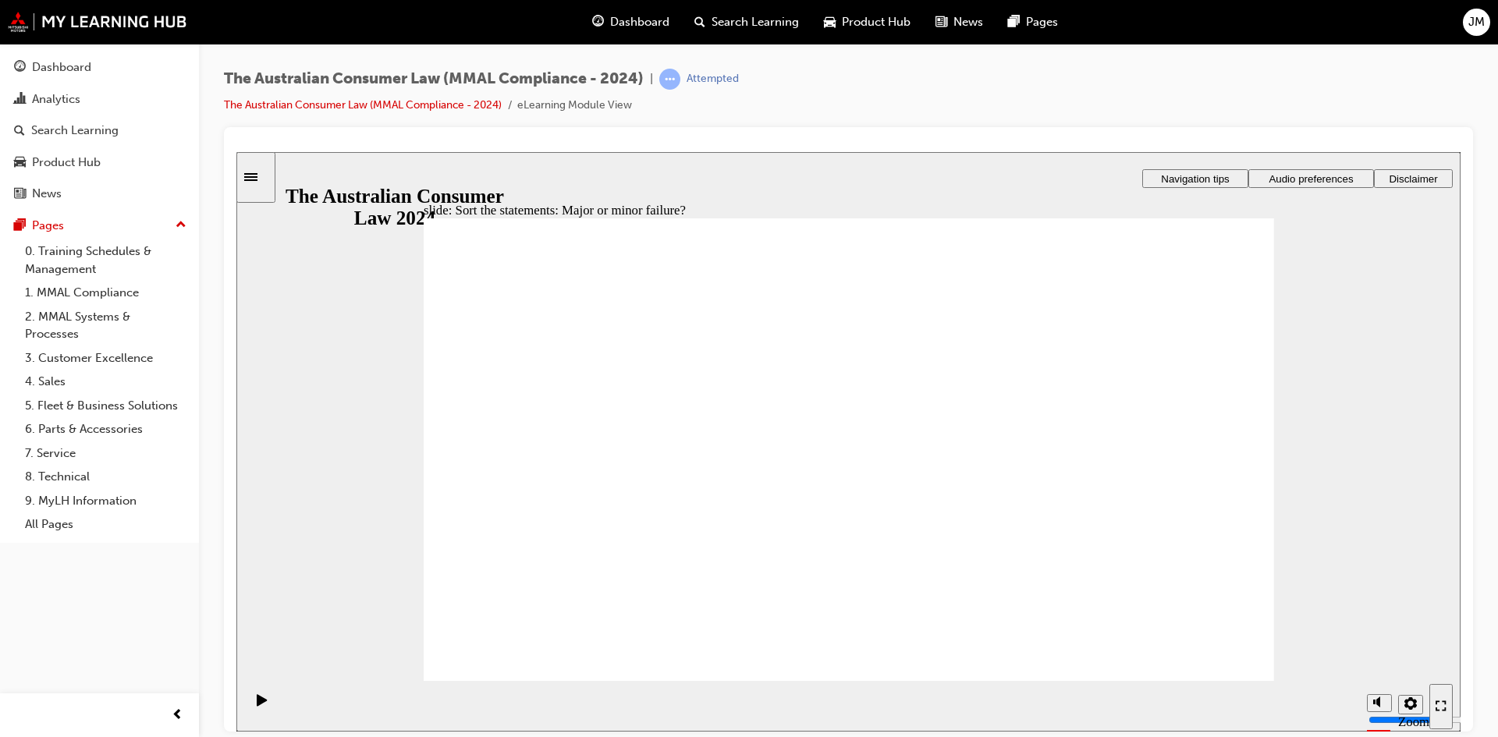
drag, startPoint x: 1104, startPoint y: 513, endPoint x: 614, endPoint y: 521, distance: 490.0
drag, startPoint x: 887, startPoint y: 376, endPoint x: 659, endPoint y: 544, distance: 283.5
drag, startPoint x: 1202, startPoint y: 657, endPoint x: 1152, endPoint y: 642, distance: 52.1
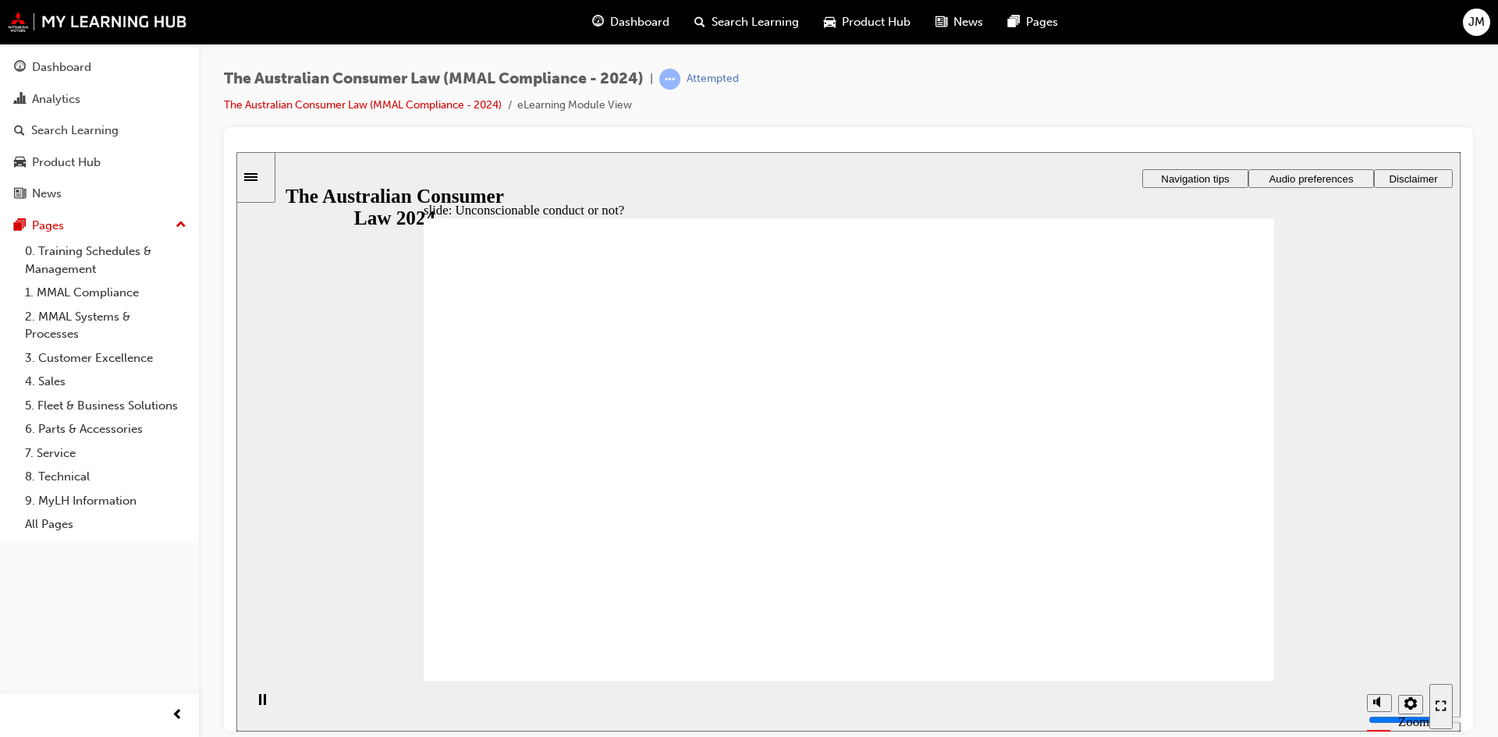
drag, startPoint x: 859, startPoint y: 375, endPoint x: 625, endPoint y: 502, distance: 266.4
drag, startPoint x: 879, startPoint y: 389, endPoint x: 639, endPoint y: 527, distance: 277.2
drag, startPoint x: 895, startPoint y: 391, endPoint x: 1140, endPoint y: 536, distance: 284.7
drag, startPoint x: 872, startPoint y: 382, endPoint x: 623, endPoint y: 496, distance: 274.0
drag, startPoint x: 883, startPoint y: 369, endPoint x: 655, endPoint y: 488, distance: 257.5
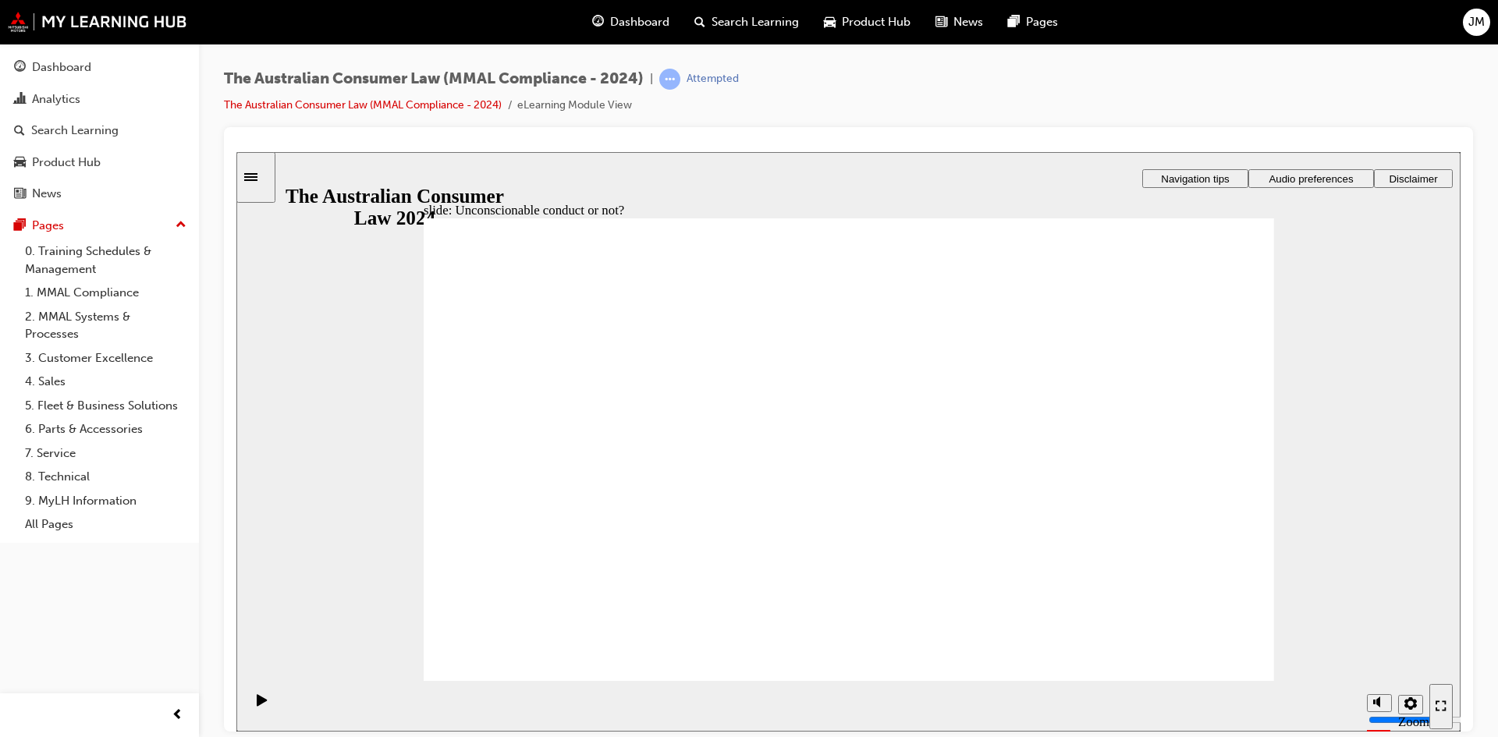
drag, startPoint x: 879, startPoint y: 368, endPoint x: 727, endPoint y: 509, distance: 207.0
drag, startPoint x: 886, startPoint y: 388, endPoint x: 670, endPoint y: 520, distance: 252.9
drag, startPoint x: 694, startPoint y: 509, endPoint x: 1185, endPoint y: 513, distance: 490.8
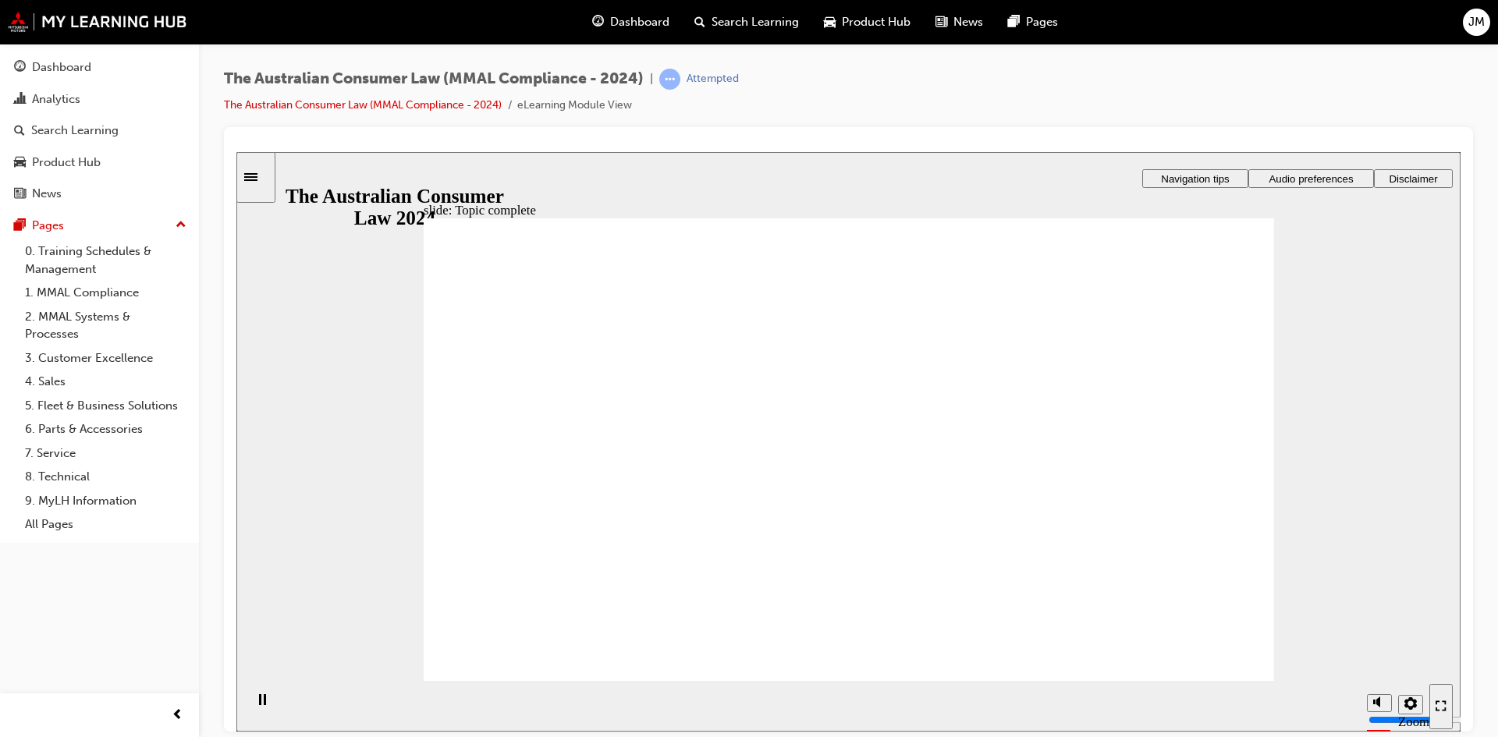
drag, startPoint x: 1218, startPoint y: 668, endPoint x: 1209, endPoint y: 668, distance: 9.4
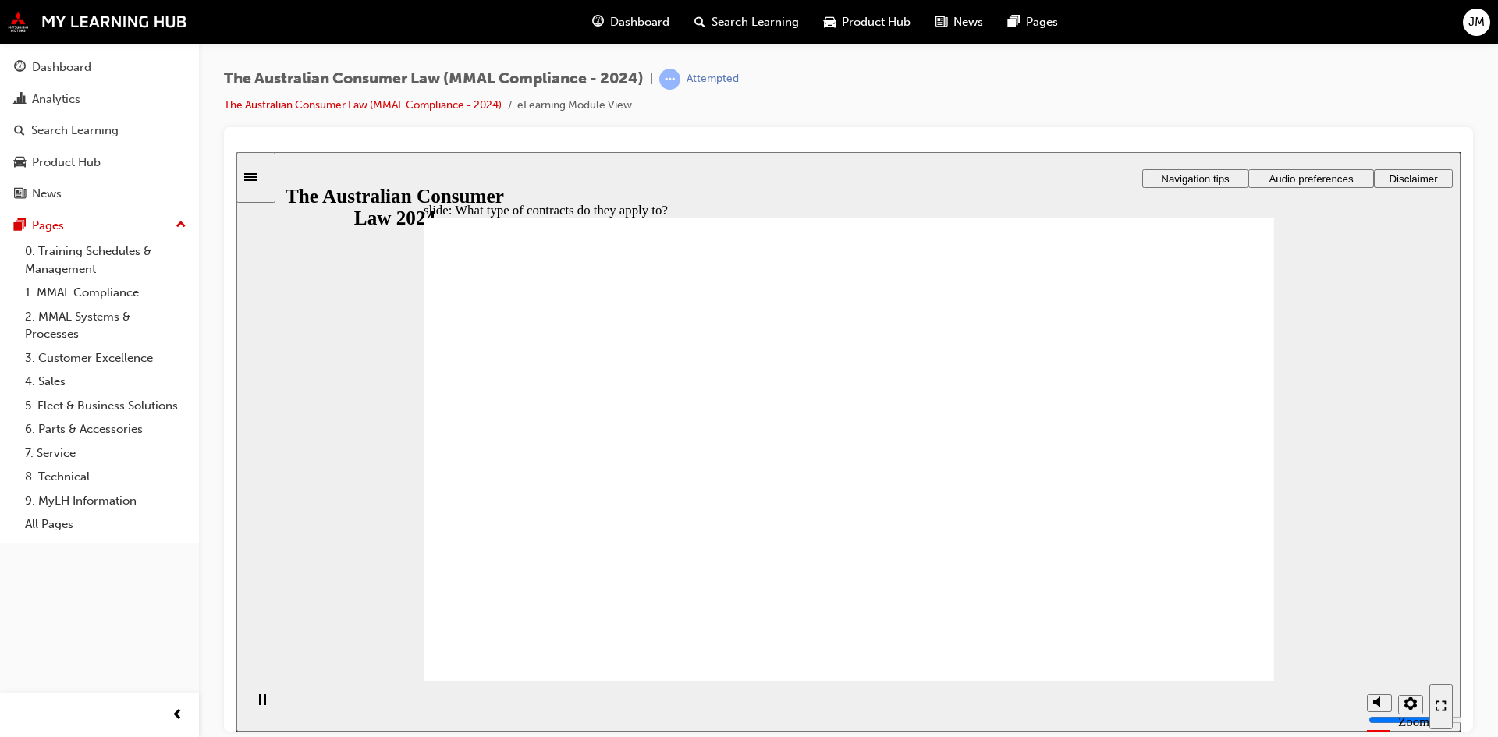
drag, startPoint x: 1095, startPoint y: 378, endPoint x: 1106, endPoint y: 426, distance: 48.8
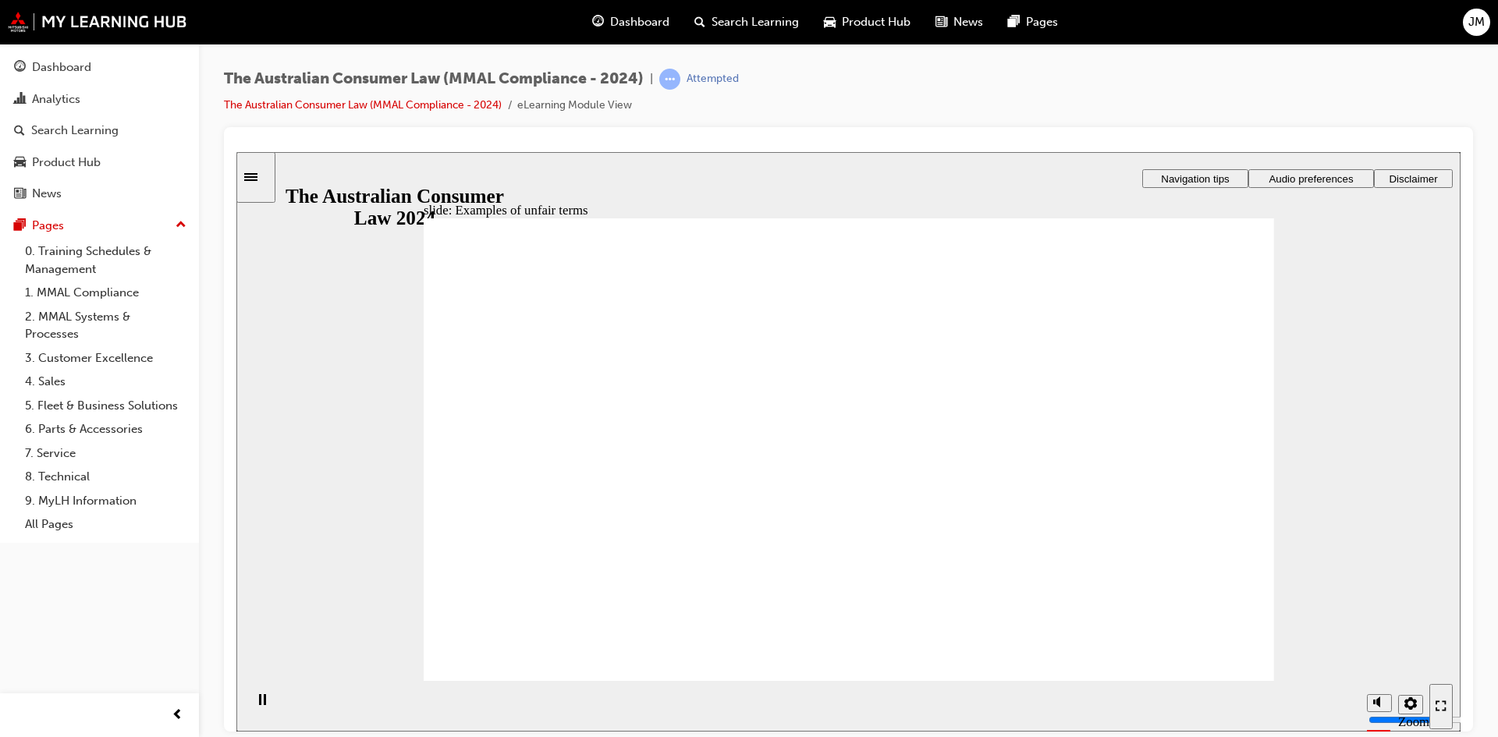
drag, startPoint x: 861, startPoint y: 408, endPoint x: 1158, endPoint y: 555, distance: 330.8
drag, startPoint x: 950, startPoint y: 385, endPoint x: 675, endPoint y: 540, distance: 315.1
drag, startPoint x: 843, startPoint y: 392, endPoint x: 1116, endPoint y: 526, distance: 304.6
drag, startPoint x: 864, startPoint y: 366, endPoint x: 1108, endPoint y: 513, distance: 285.3
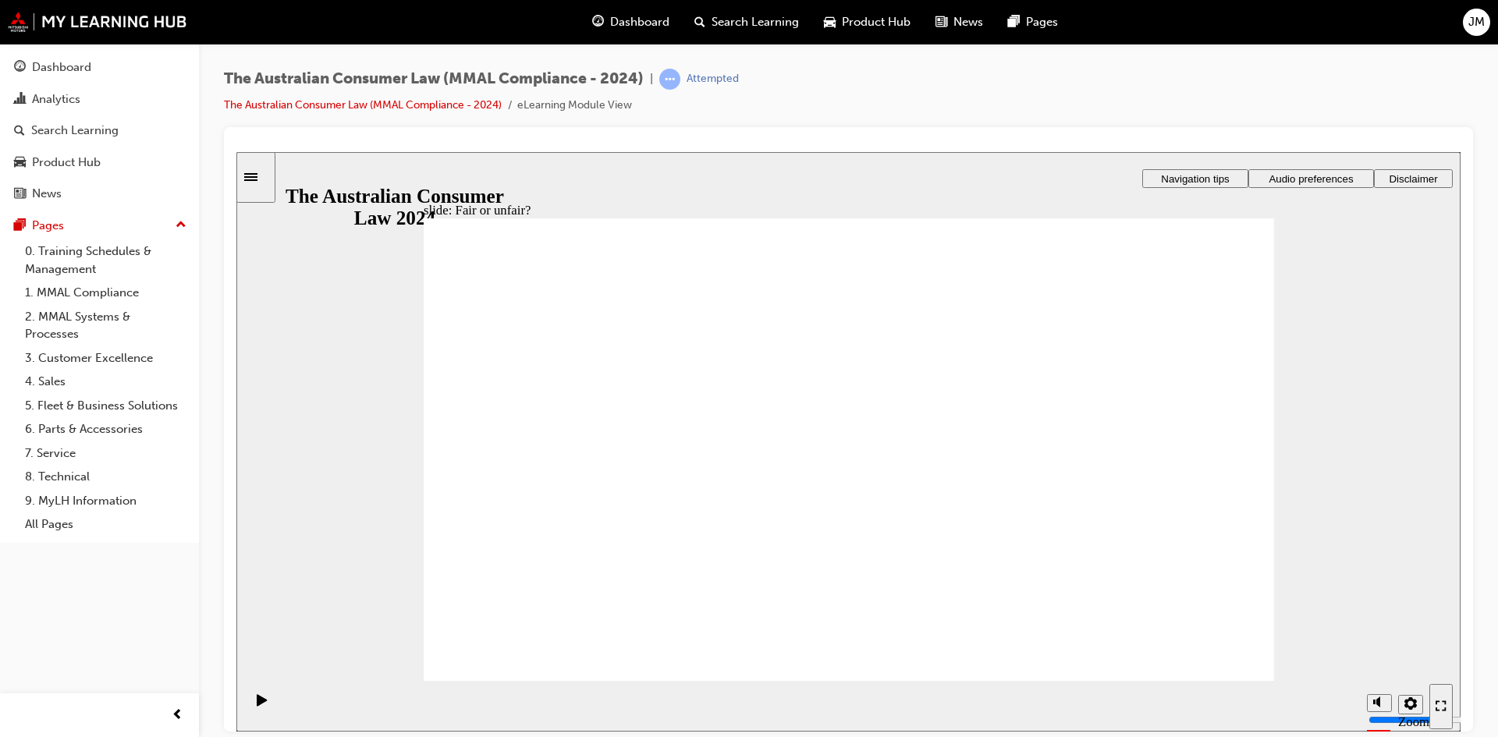
drag, startPoint x: 882, startPoint y: 395, endPoint x: 1114, endPoint y: 546, distance: 277.4
drag, startPoint x: 821, startPoint y: 402, endPoint x: 616, endPoint y: 542, distance: 248.0
drag, startPoint x: 819, startPoint y: 413, endPoint x: 1070, endPoint y: 550, distance: 286.3
drag, startPoint x: 1208, startPoint y: 667, endPoint x: 1199, endPoint y: 662, distance: 9.8
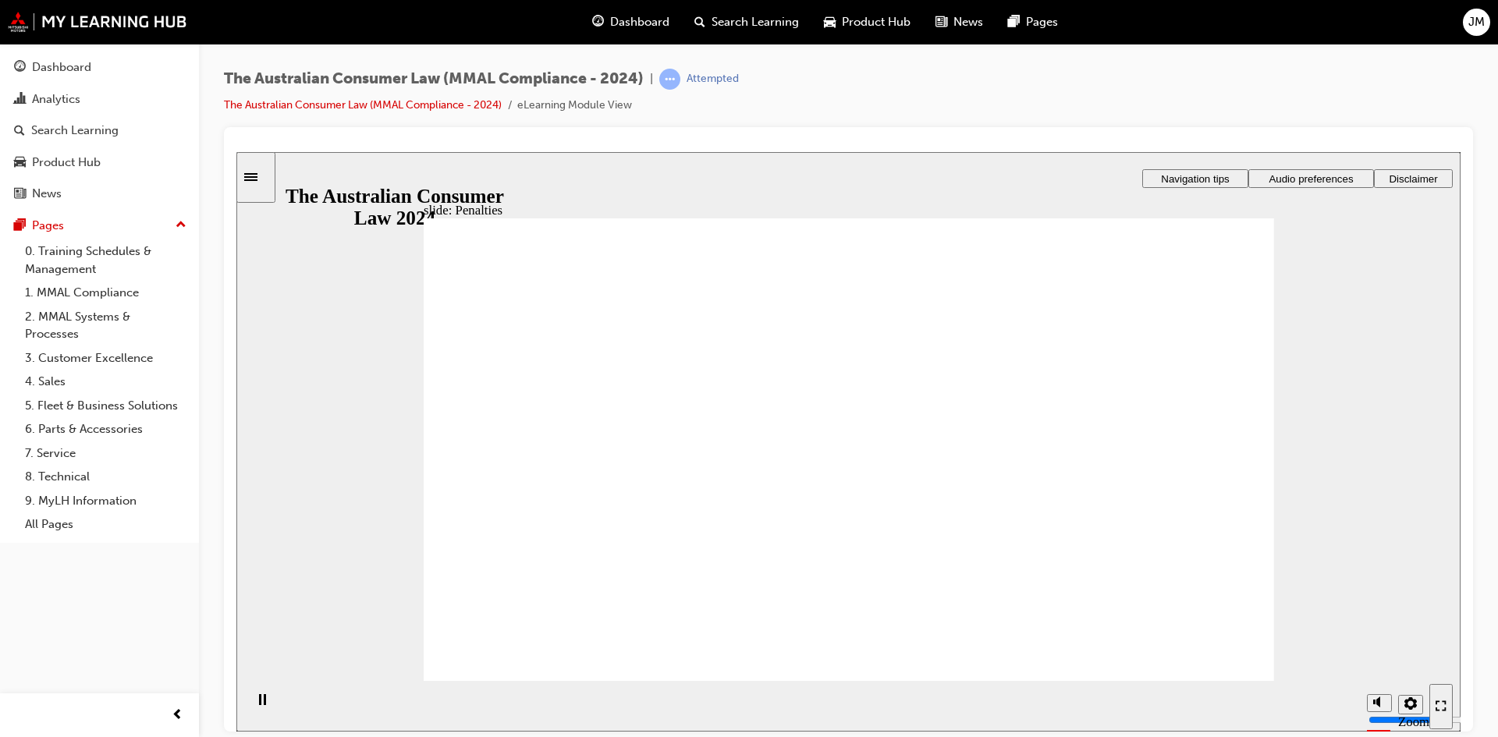
drag, startPoint x: 947, startPoint y: 511, endPoint x: 964, endPoint y: 495, distance: 22.6
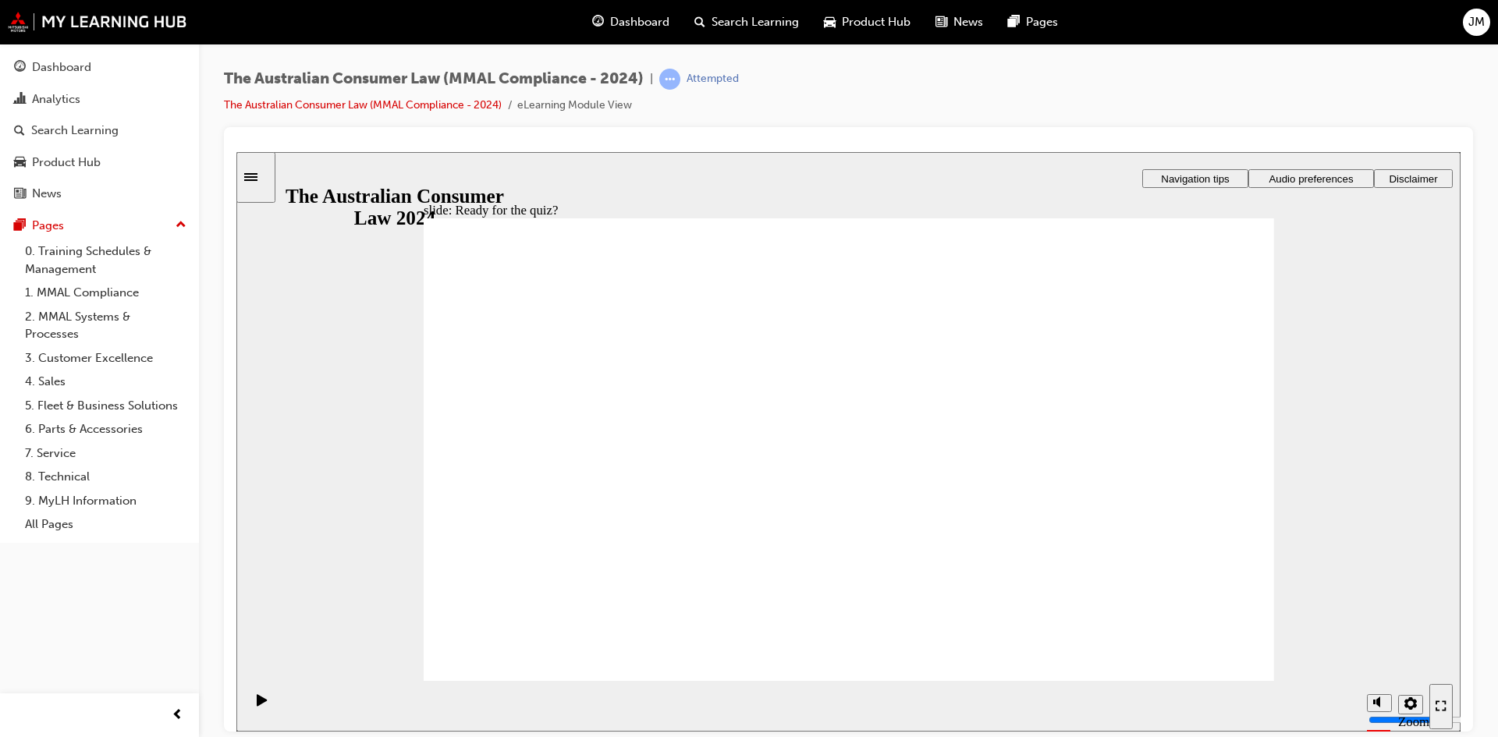
checkbox input "true"
